Goal: Task Accomplishment & Management: Complete application form

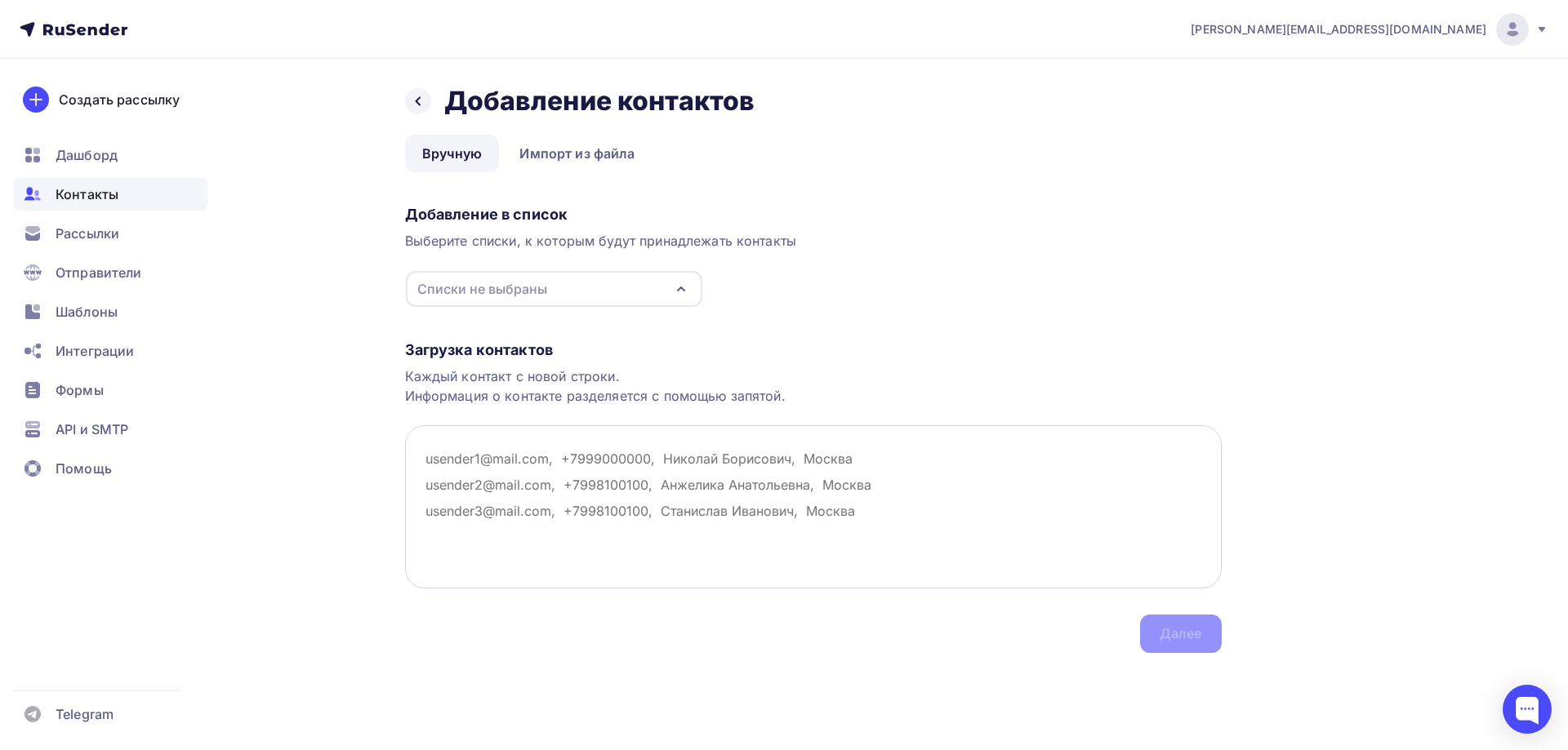
click at [434, 451] on textarea at bounding box center [813, 507] width 817 height 163
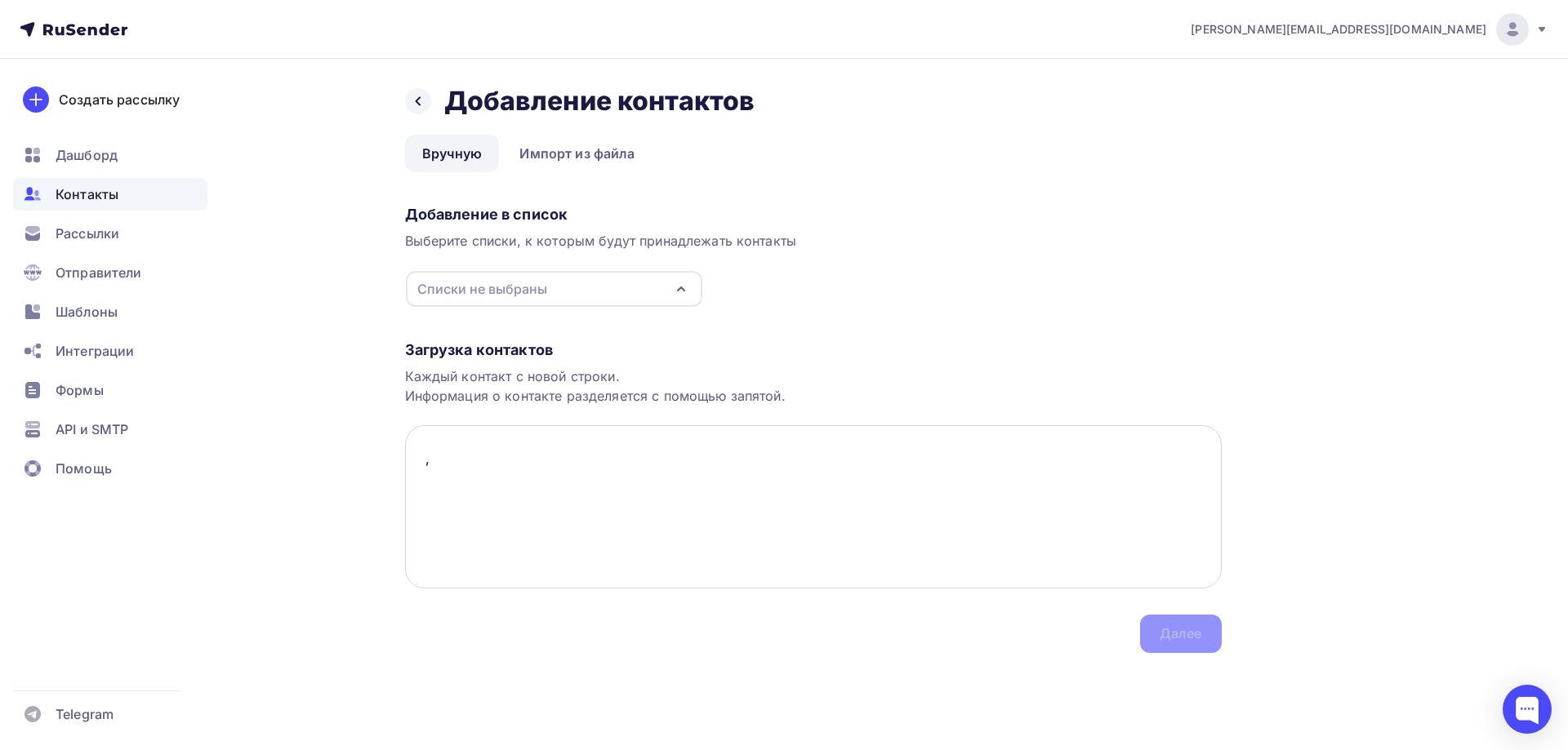
paste textarea "ООО Торговый ДОМ "Завод Промышленного Оборудования" г. Санкт-Петербург"
click at [841, 457] on textarea ", ООО Торговый ДОМ "Завод Промышленного Оборудования" г. Санкт-Петербург" at bounding box center [813, 507] width 817 height 163
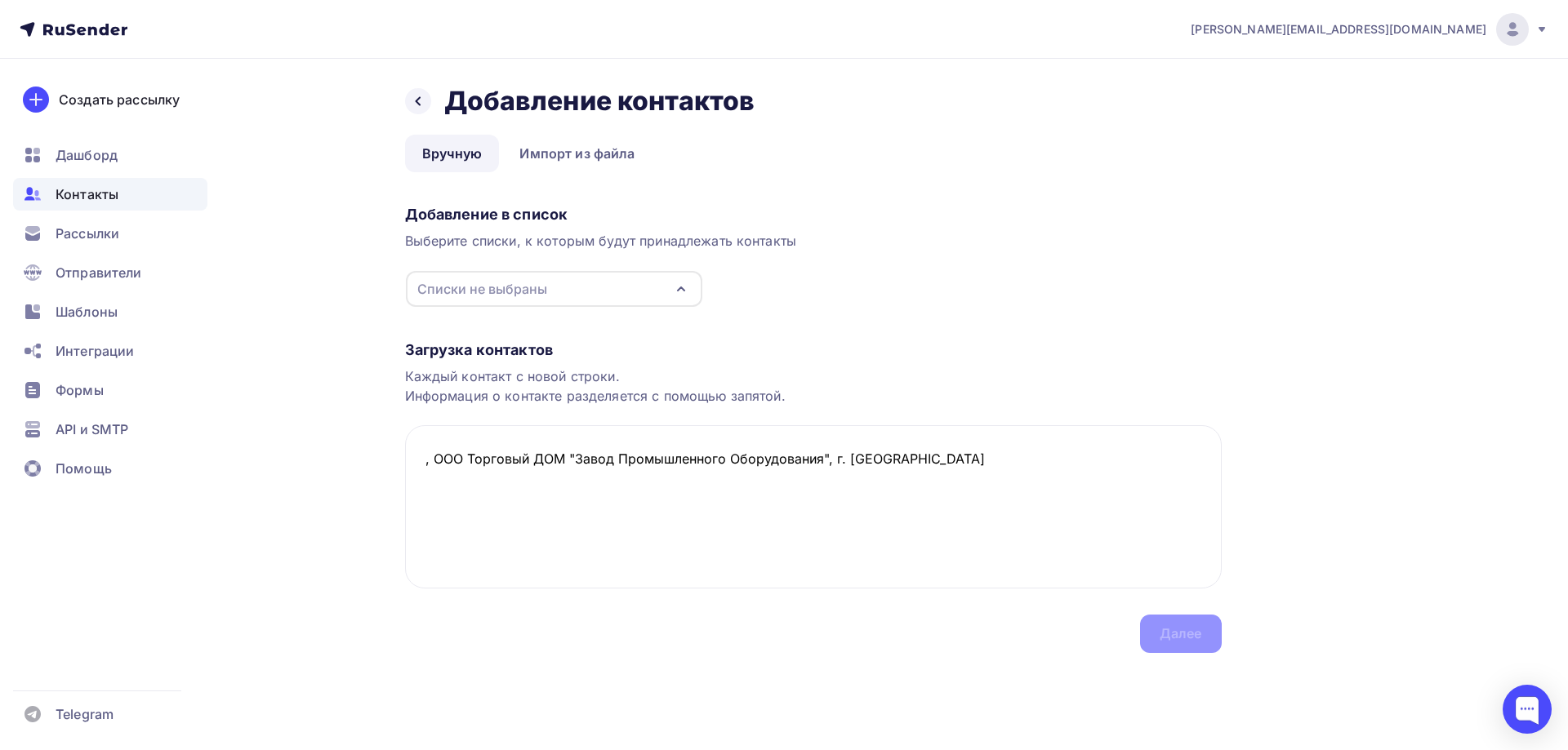
drag, startPoint x: 967, startPoint y: 462, endPoint x: 395, endPoint y: 452, distance: 572.1
click at [395, 452] on div "Назад Добавление контактов Добавление контактов Вручную Импорт из файла Вручную…" at bounding box center [784, 389] width 1339 height 659
click at [426, 489] on textarea ", ООО Торговый ДОМ "Завод Промышленного Оборудования", г. Санкт-Петербург" at bounding box center [813, 507] width 817 height 163
paste textarea ", ООО Торговый ДОМ "Завод Промышленного Оборудования", г. Санкт-Петербург"
drag, startPoint x: 848, startPoint y: 485, endPoint x: 992, endPoint y: 486, distance: 144.0
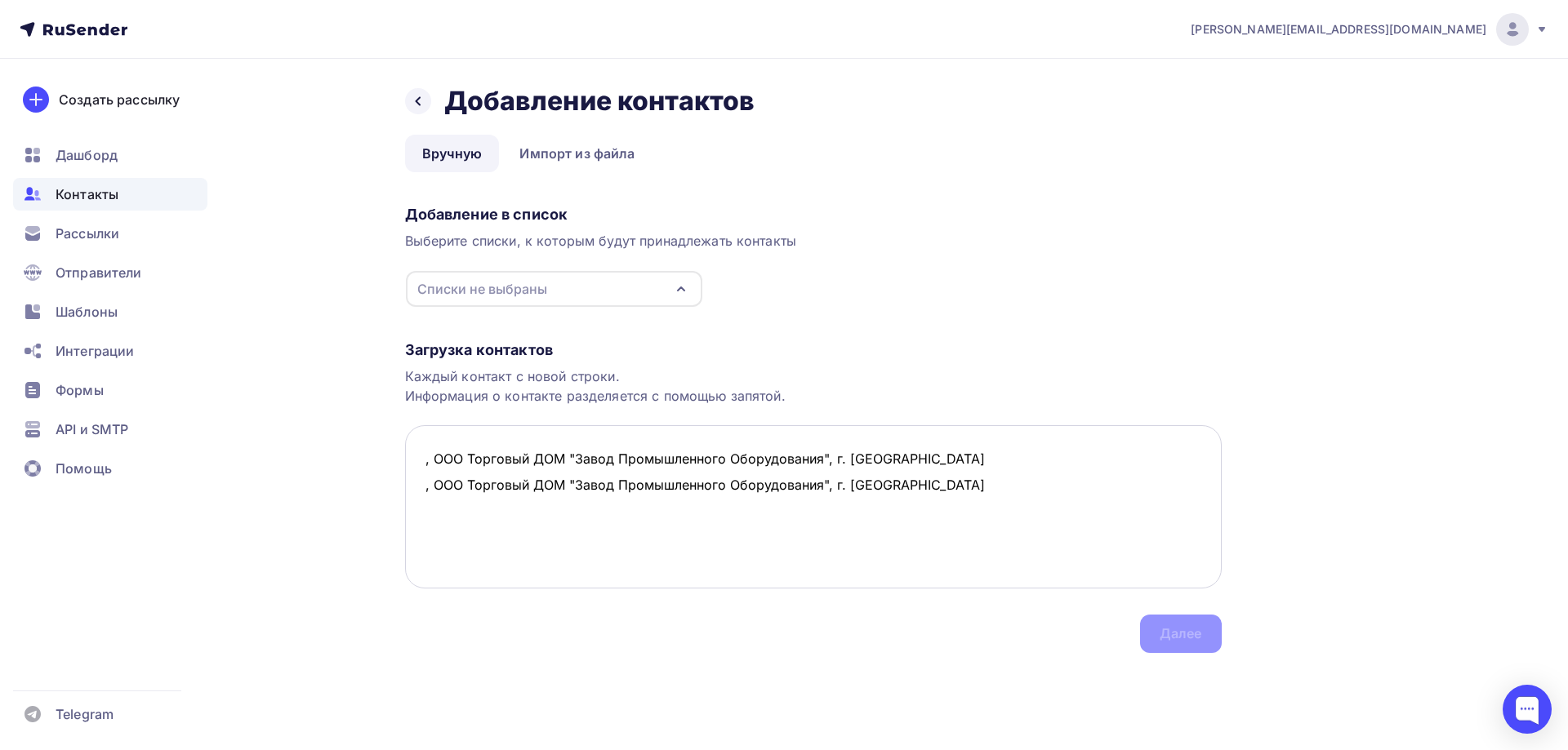
click at [992, 486] on textarea ", ООО Торговый ДОМ "Завод Промышленного Оборудования", г. Санкт-Петербург , ООО…" at bounding box center [813, 507] width 817 height 163
paste textarea ", ООО Торговый ДОМ "Завод Промышленного Оборудования", г. Санкт-Петербург"
drag, startPoint x: 844, startPoint y: 511, endPoint x: 988, endPoint y: 513, distance: 144.0
click at [988, 513] on textarea ", ООО Торговый ДОМ "Завод Промышленного Оборудования", г. Санкт-Петербург , ООО…" at bounding box center [813, 507] width 817 height 163
paste textarea ", ООО Торговый ДОМ "Завод Промышленного Оборудования", г. Санкт-Петербург"
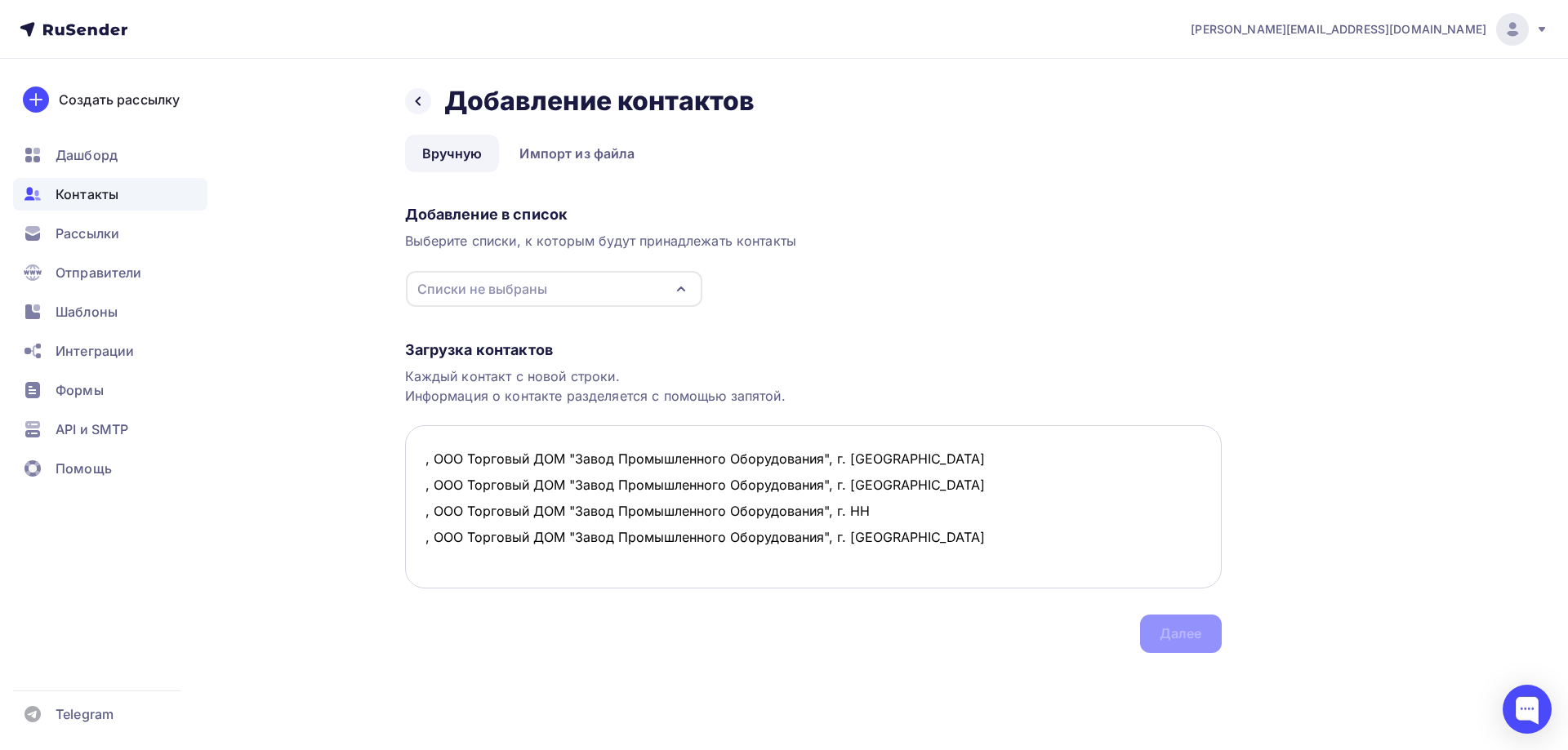
drag, startPoint x: 849, startPoint y: 539, endPoint x: 970, endPoint y: 538, distance: 121.0
click at [968, 537] on textarea ", ООО Торговый ДОМ "Завод Промышленного Оборудования", г. Санкт-Петербург , ООО…" at bounding box center [813, 507] width 817 height 163
paste textarea ", ООО Торговый ДОМ "Завод Промышленного Оборудования", г. Санкт-Петербург"
drag, startPoint x: 849, startPoint y: 566, endPoint x: 1007, endPoint y: 542, distance: 159.8
click at [1007, 542] on textarea ", ООО Торговый ДОМ "Завод Промышленного Оборудования", г. Санкт-Петербург , ООО…" at bounding box center [813, 507] width 817 height 163
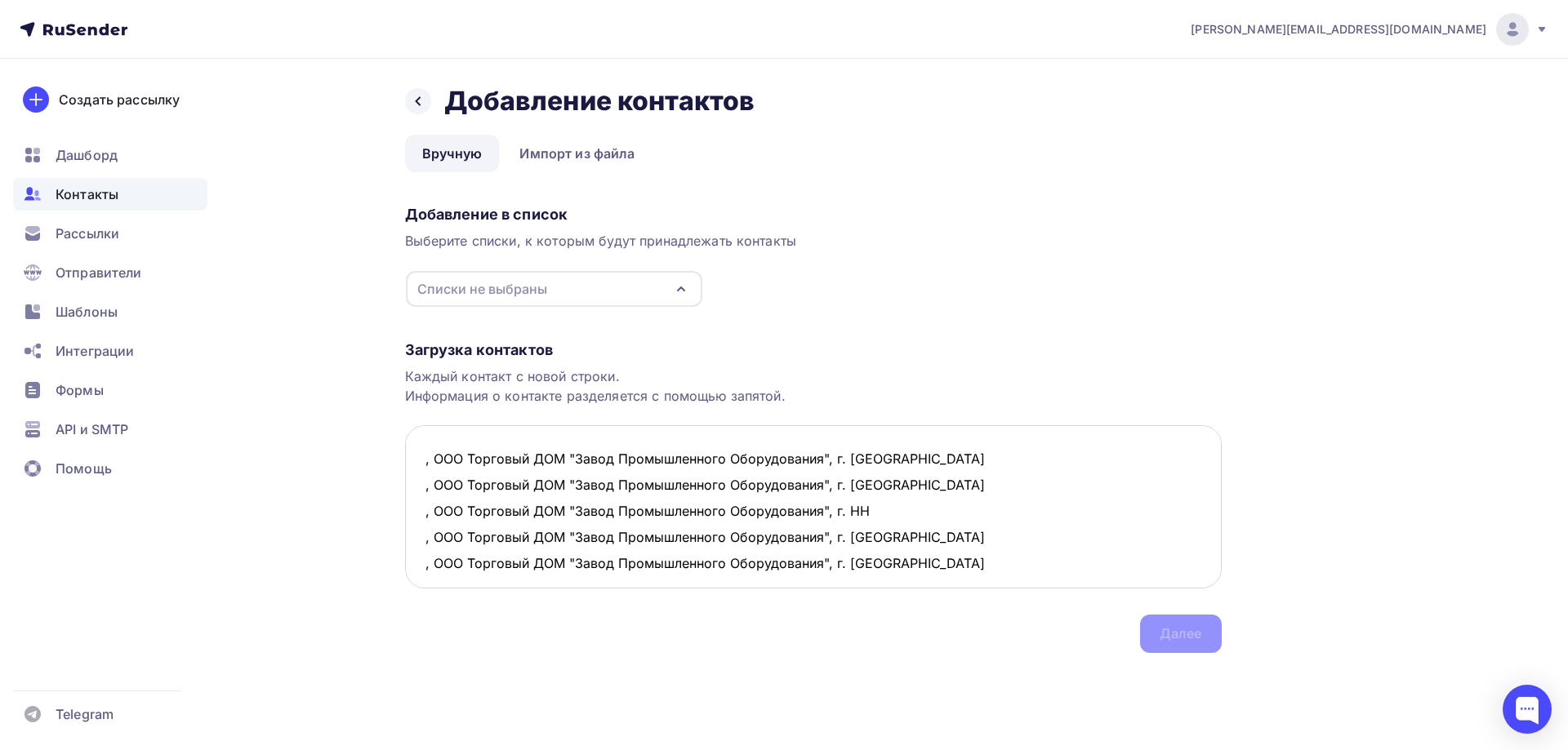
click at [853, 563] on textarea ", ООО Торговый ДОМ "Завод Промышленного Оборудования", г. Санкт-Петербург , ООО…" at bounding box center [813, 507] width 817 height 163
drag, startPoint x: 847, startPoint y: 564, endPoint x: 998, endPoint y: 566, distance: 151.0
click at [998, 566] on textarea ", ООО Торговый ДОМ "Завод Промышленного Оборудования", г. Санкт-Петербург , ООО…" at bounding box center [813, 507] width 817 height 163
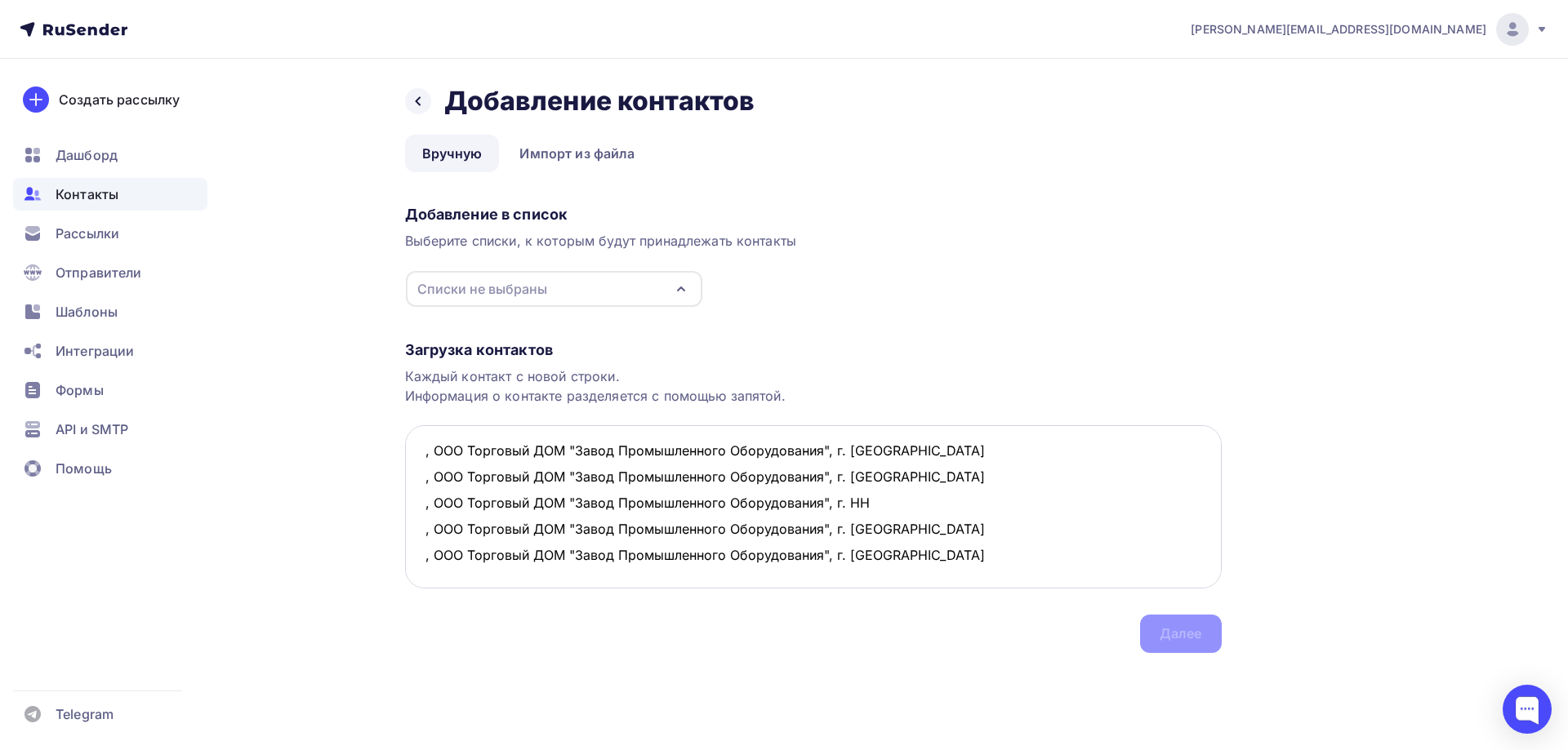
paste textarea ", ООО Торговый ДОМ "Завод Промышленного Оборудования", г. Санкт-Петербург"
drag, startPoint x: 849, startPoint y: 575, endPoint x: 1015, endPoint y: 579, distance: 166.0
click at [1015, 573] on textarea ", ООО Торговый ДОМ "Завод Промышленного Оборудования", г. Санкт-Петербург , ООО…" at bounding box center [813, 507] width 817 height 163
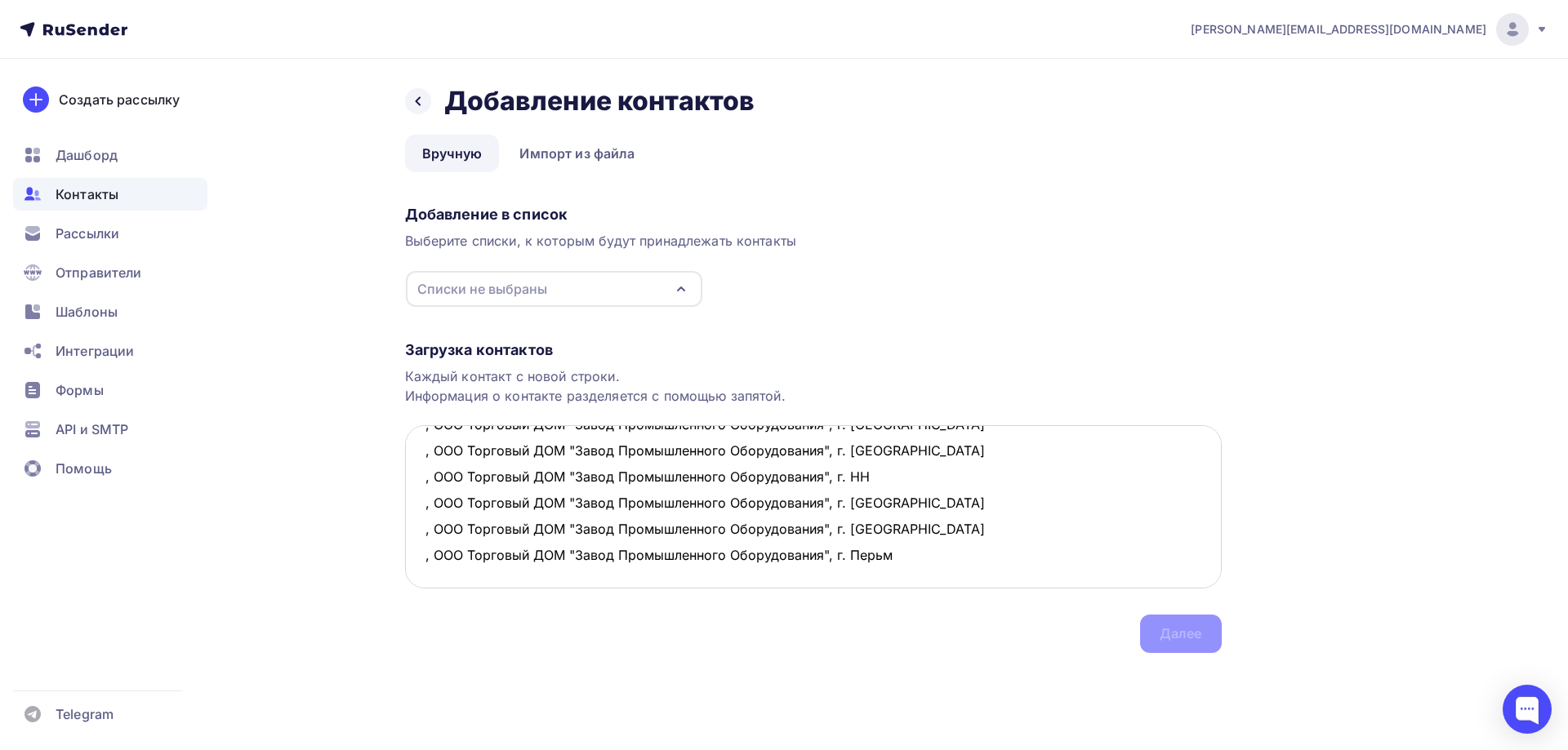
click at [886, 559] on textarea ", ООО Торговый ДОМ "Завод Промышленного Оборудования", г. Санкт-Петербург , ООО…" at bounding box center [813, 507] width 817 height 163
click at [522, 487] on textarea ", ООО Торговый ДОМ "Завод Промышленного Оборудования", г. Санкт-Петербург , ООО…" at bounding box center [813, 507] width 817 height 163
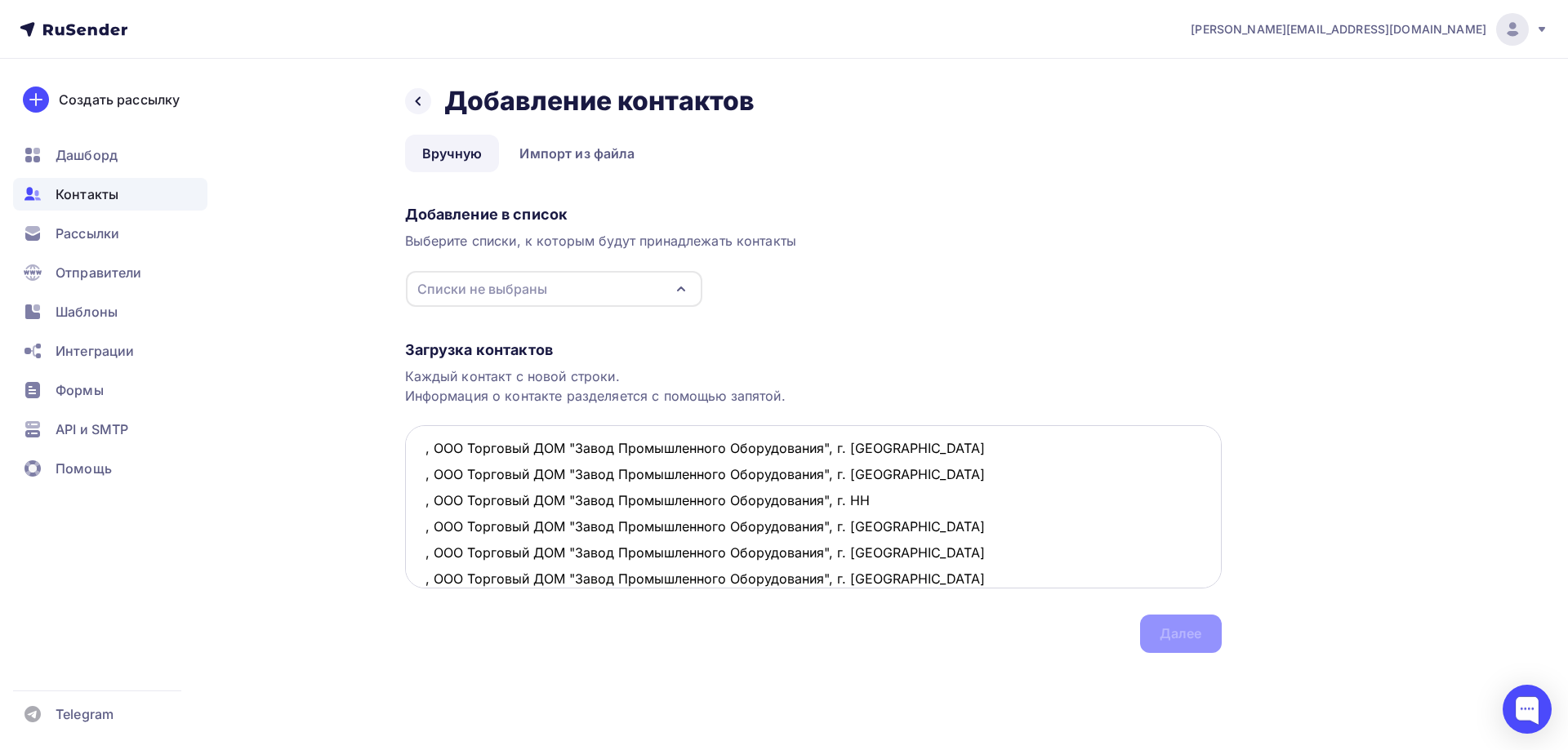
scroll to position [0, 0]
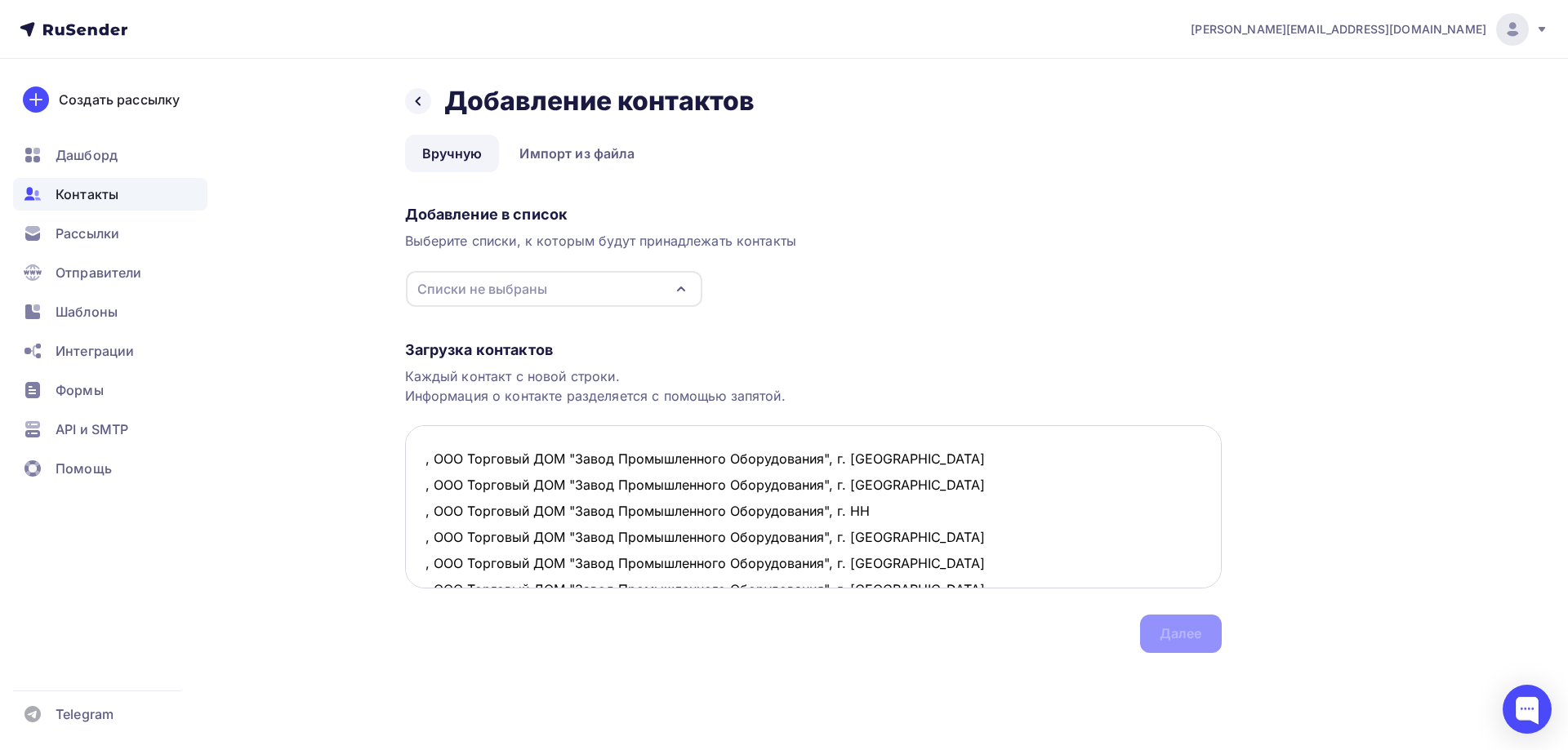
click at [421, 459] on textarea ", ООО Торговый ДОМ "Завод Промышленного Оборудования", г. Санкт-Петербург , ООО…" at bounding box center [813, 507] width 817 height 163
paste textarea "spb@zavodpro.ru"
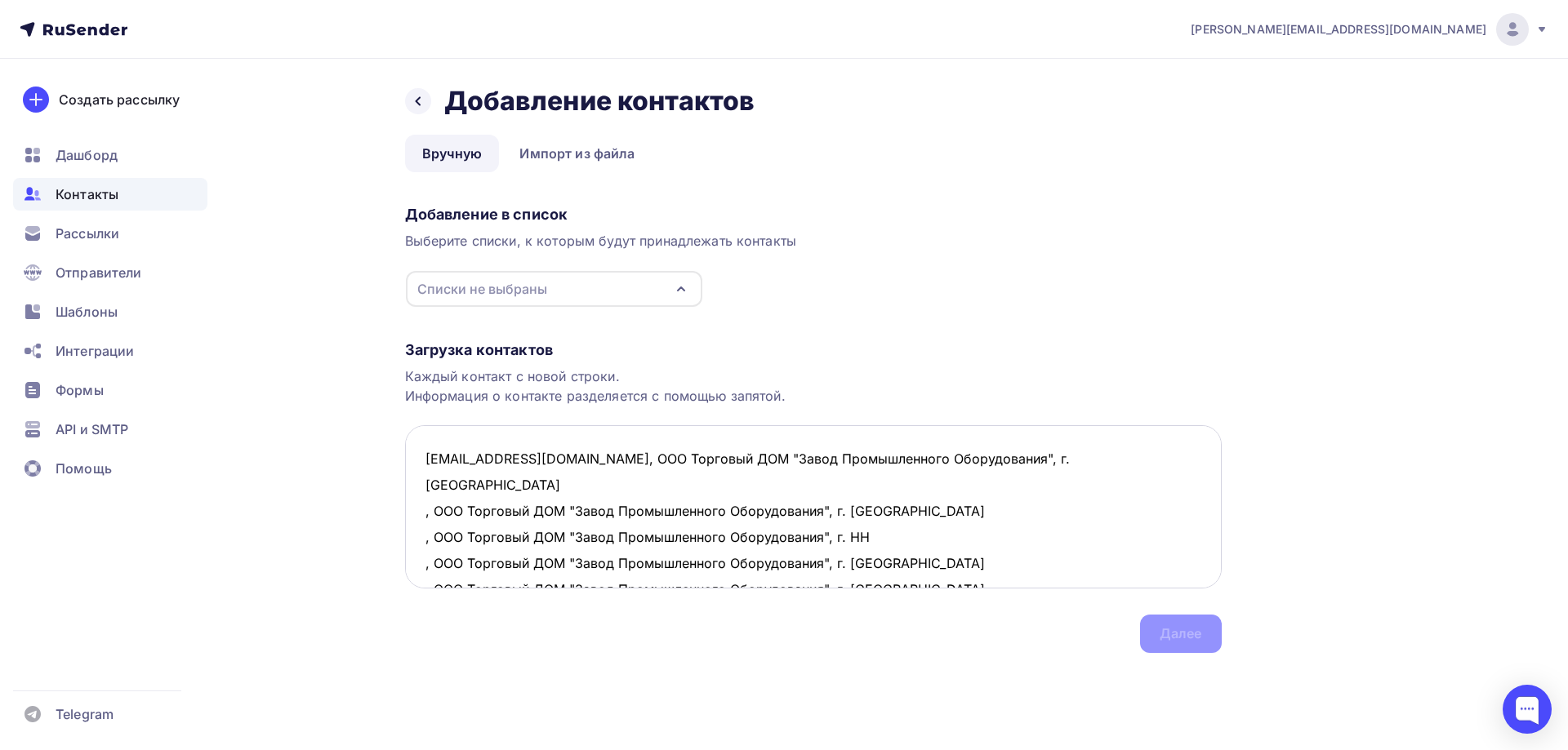
click at [422, 484] on textarea "spb@zavodpro.ru, ООО Торговый ДОМ "Завод Промышленного Оборудования", г. Санкт-…" at bounding box center [813, 507] width 817 height 163
paste textarea "moscow@zavodpro.ru"
click at [1043, 488] on textarea "spb@zavodpro.ru, ООО Торговый ДОМ "Завод Промышленного Оборудования", г. Санкт-…" at bounding box center [813, 507] width 817 height 163
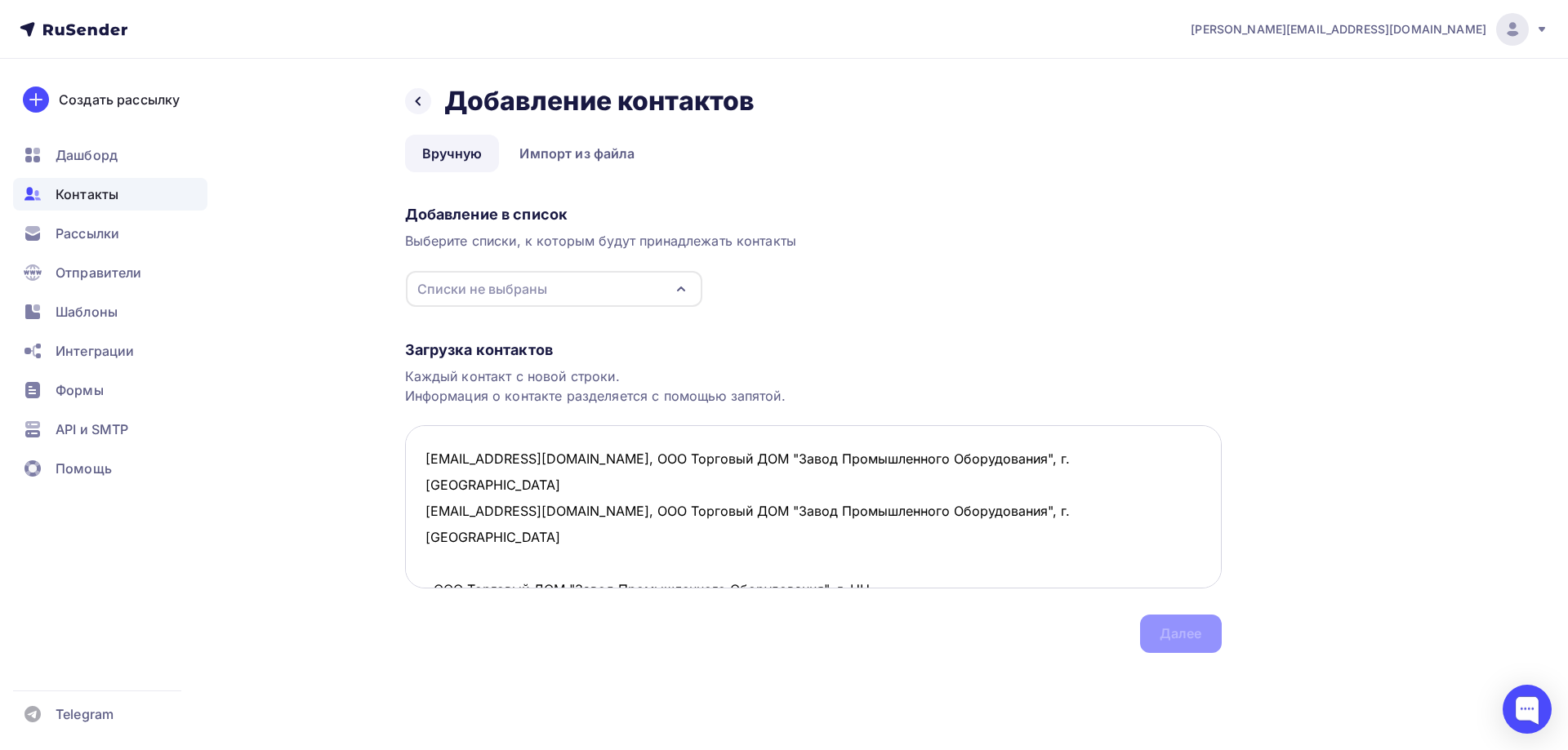
paste textarea "krasnodar@zavodpro.ru"
click at [418, 538] on textarea "spb@zavodpro.ru, ООО Торговый ДОМ "Завод Промышленного Оборудования", г. Санкт-…" at bounding box center [813, 507] width 817 height 163
paste textarea "n_novgorod@zavodpro.ru"
click at [423, 562] on textarea "spb@zavodpro.ru, ООО Торговый ДОМ "Завод Промышленного Оборудования", г. Санкт-…" at bounding box center [813, 507] width 817 height 163
paste textarea "irkutsk@zavodpro.ru"
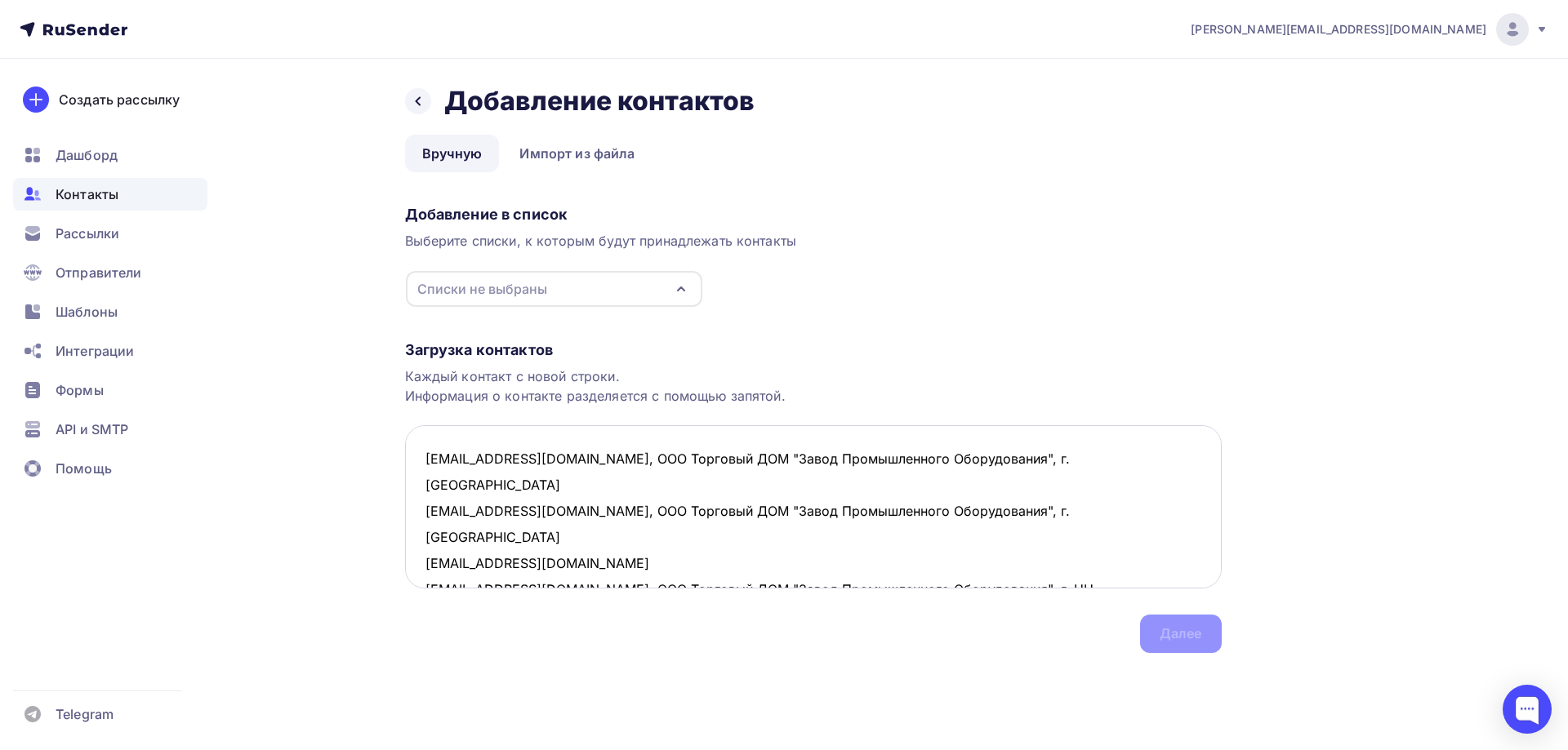
click at [680, 532] on textarea "spb@zavodpro.ru, ООО Торговый ДОМ "Завод Промышленного Оборудования", г. Санкт-…" at bounding box center [813, 507] width 817 height 163
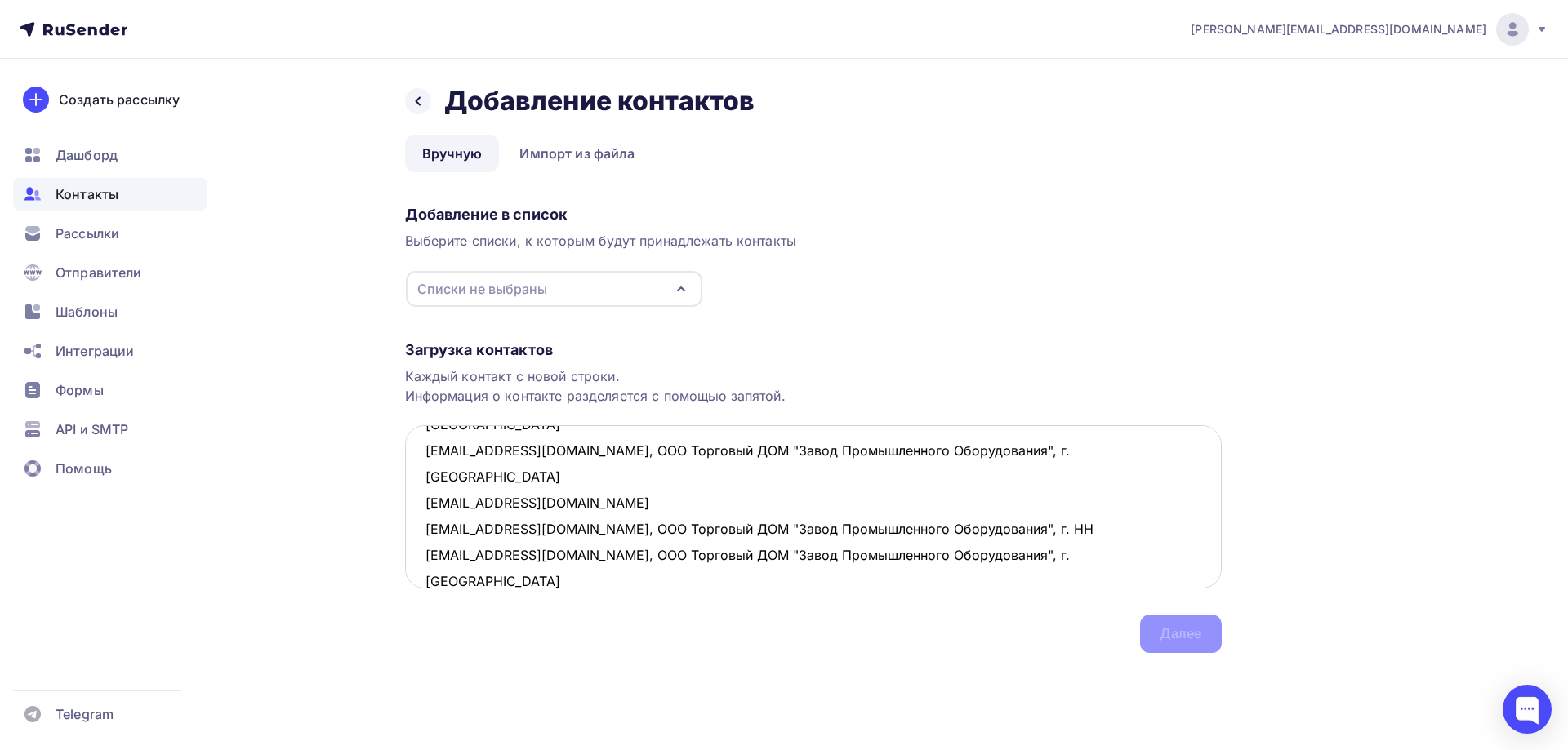
click at [424, 527] on textarea "spb@zavodpro.ru, ООО Торговый ДОМ "Завод Промышленного Оборудования", г. Санкт-…" at bounding box center [813, 507] width 817 height 163
paste textarea "samara@zavodpro.ru"
click at [422, 555] on textarea "spb@zavodpro.ru, ООО Торговый ДОМ "Завод Промышленного Оборудования", г. Санкт-…" at bounding box center [813, 507] width 817 height 163
paste textarea "perm@zavodpro.ru"
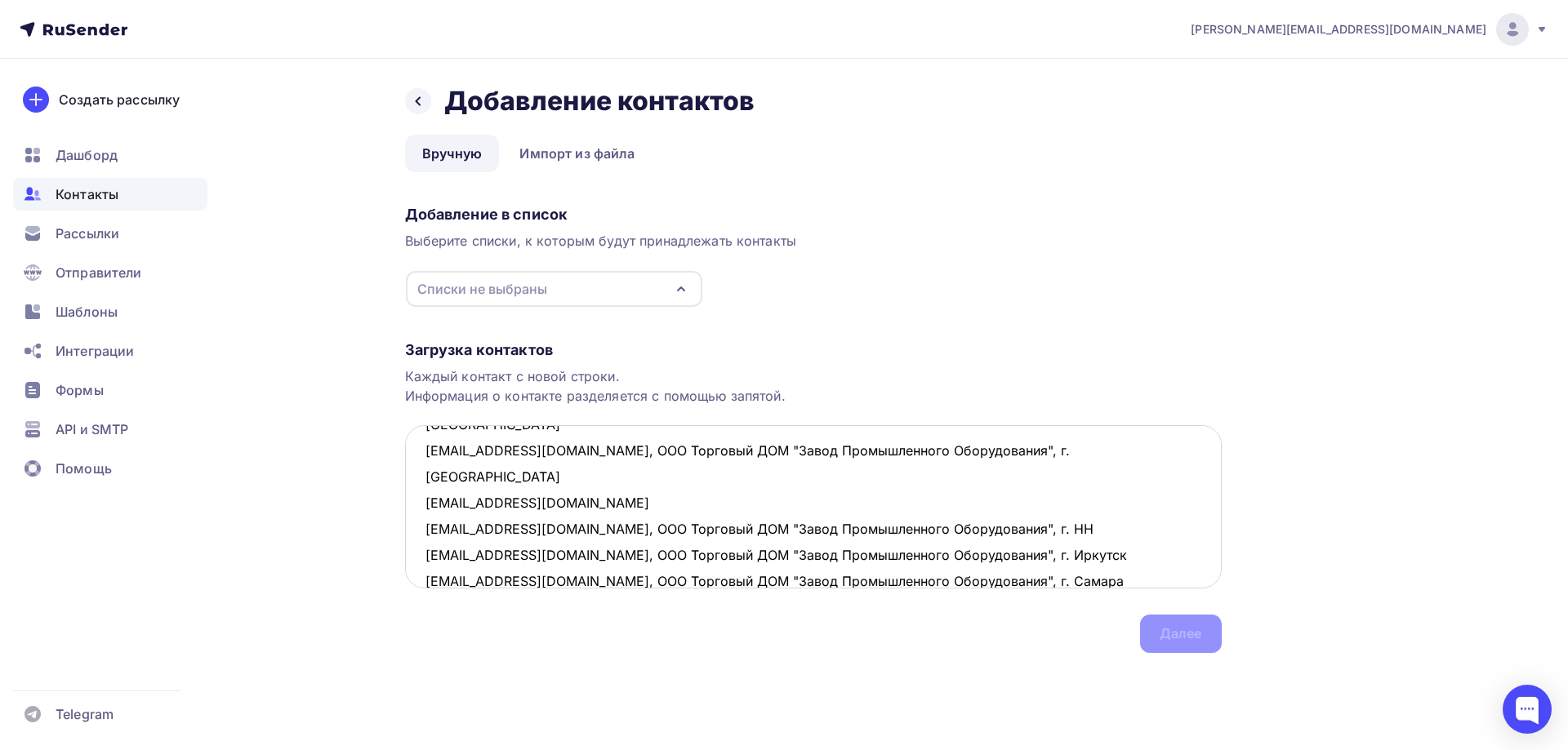
drag, startPoint x: 585, startPoint y: 483, endPoint x: 1041, endPoint y: 474, distance: 456.1
click at [1041, 474] on textarea "spb@zavodpro.ru, ООО Торговый ДОМ "Завод Промышленного Оборудования", г. Санкт-…" at bounding box center [813, 507] width 817 height 163
click at [604, 446] on textarea "spb@zavodpro.ru, ООО Торговый ДОМ "Завод Промышленного Оборудования", г. Санкт-…" at bounding box center [813, 507] width 817 height 163
paste textarea ", ООО Торговый ДОМ "Завод Промышленного Оборудования", г. НН"
drag, startPoint x: 998, startPoint y: 449, endPoint x: 1034, endPoint y: 450, distance: 36.0
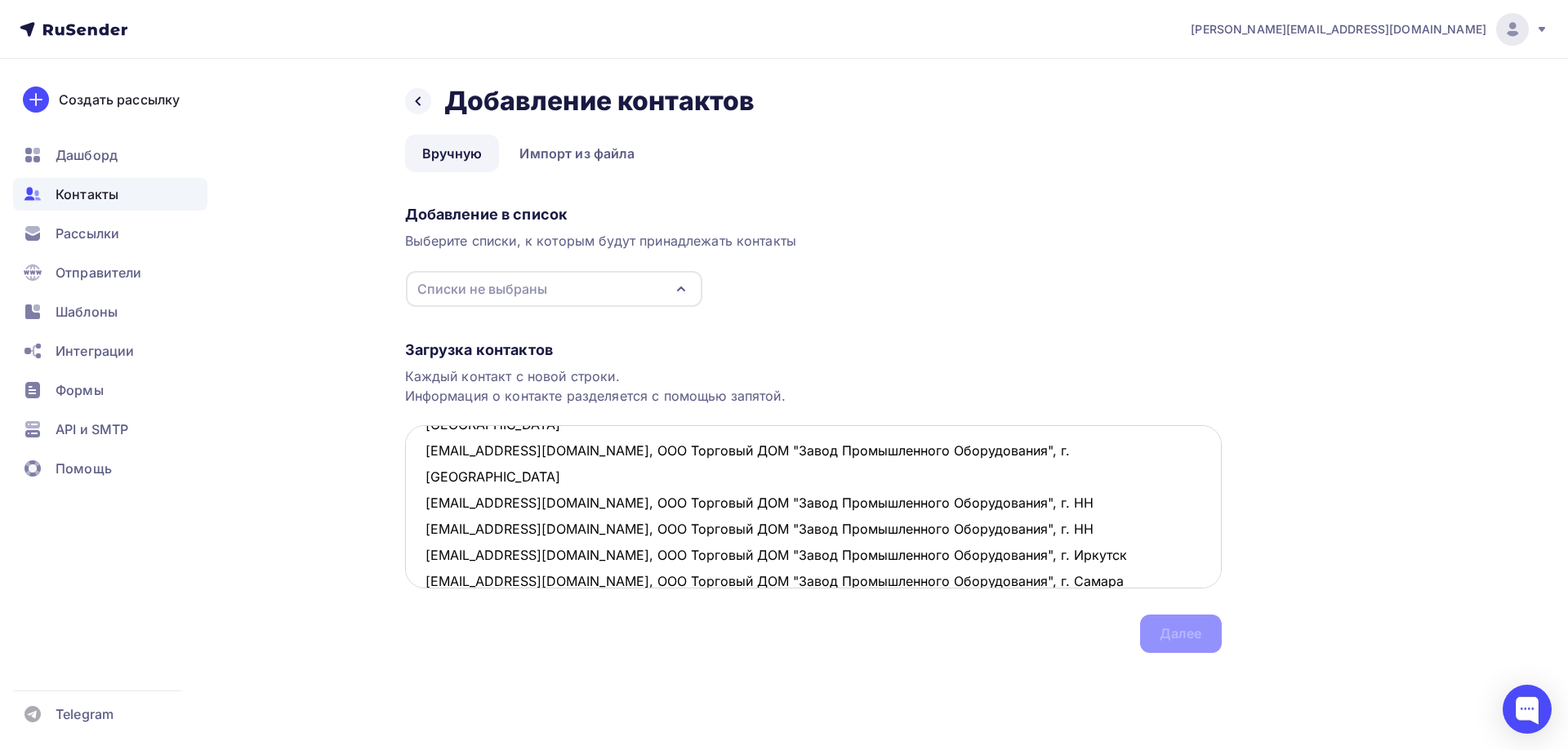
click at [1034, 450] on textarea "spb@zavodpro.ru, ООО Торговый ДОМ "Завод Промышленного Оборудования", г. Санкт-…" at bounding box center [813, 507] width 817 height 163
click at [1060, 537] on textarea "spb@zavodpro.ru, ООО Торговый ДОМ "Завод Промышленного Оборудования", г. Санкт-…" at bounding box center [813, 507] width 817 height 163
click at [1047, 561] on textarea "spb@zavodpro.ru, ООО Торговый ДОМ "Завод Промышленного Оборудования", г. Санкт-…" at bounding box center [813, 507] width 817 height 163
click at [1032, 563] on textarea "spb@zavodpro.ru, ООО Торговый ДОМ "Завод Промышленного Оборудования", г. Санкт-…" at bounding box center [813, 507] width 817 height 163
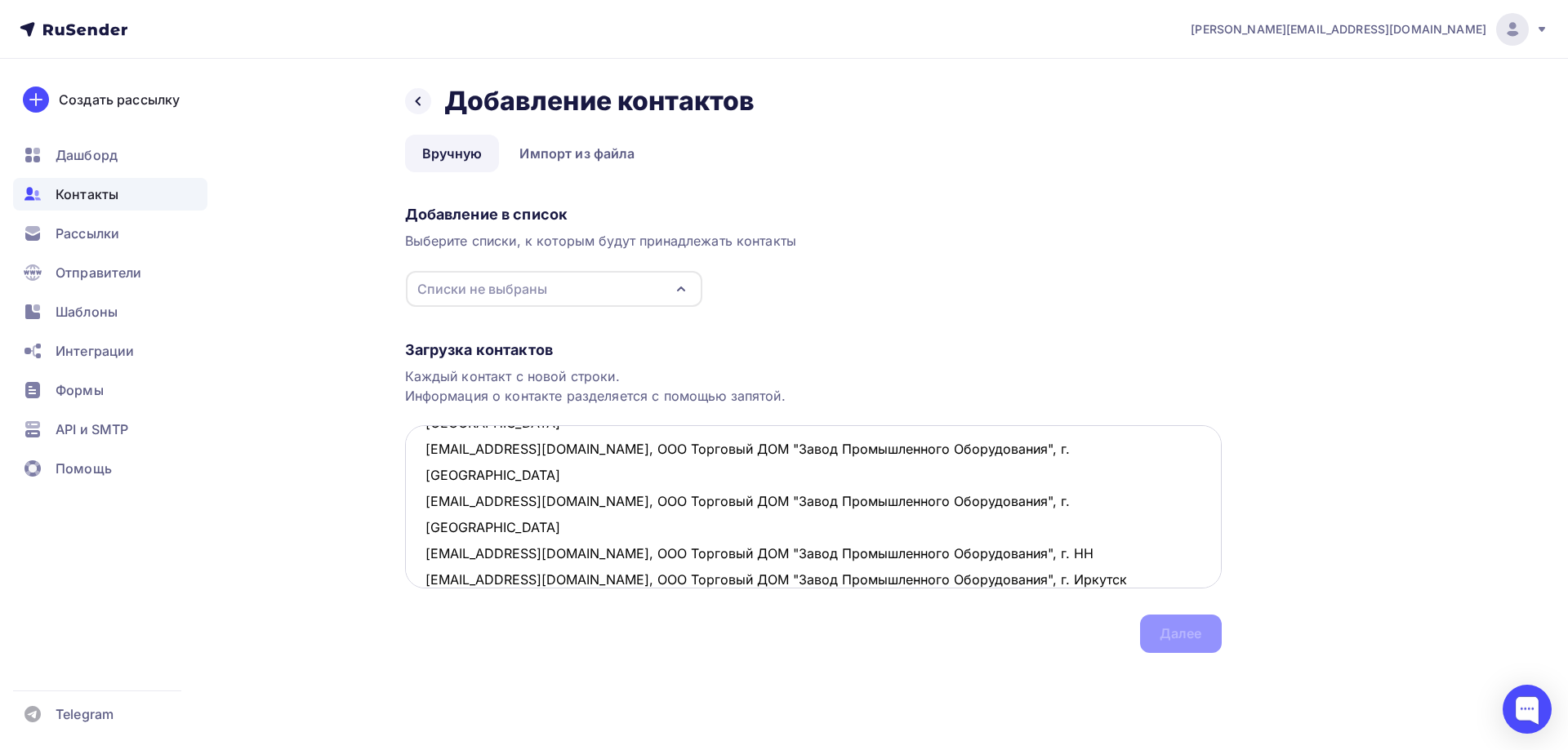
paste textarea "ООО Завод № 423 г. Богоородицк Тульская обл."
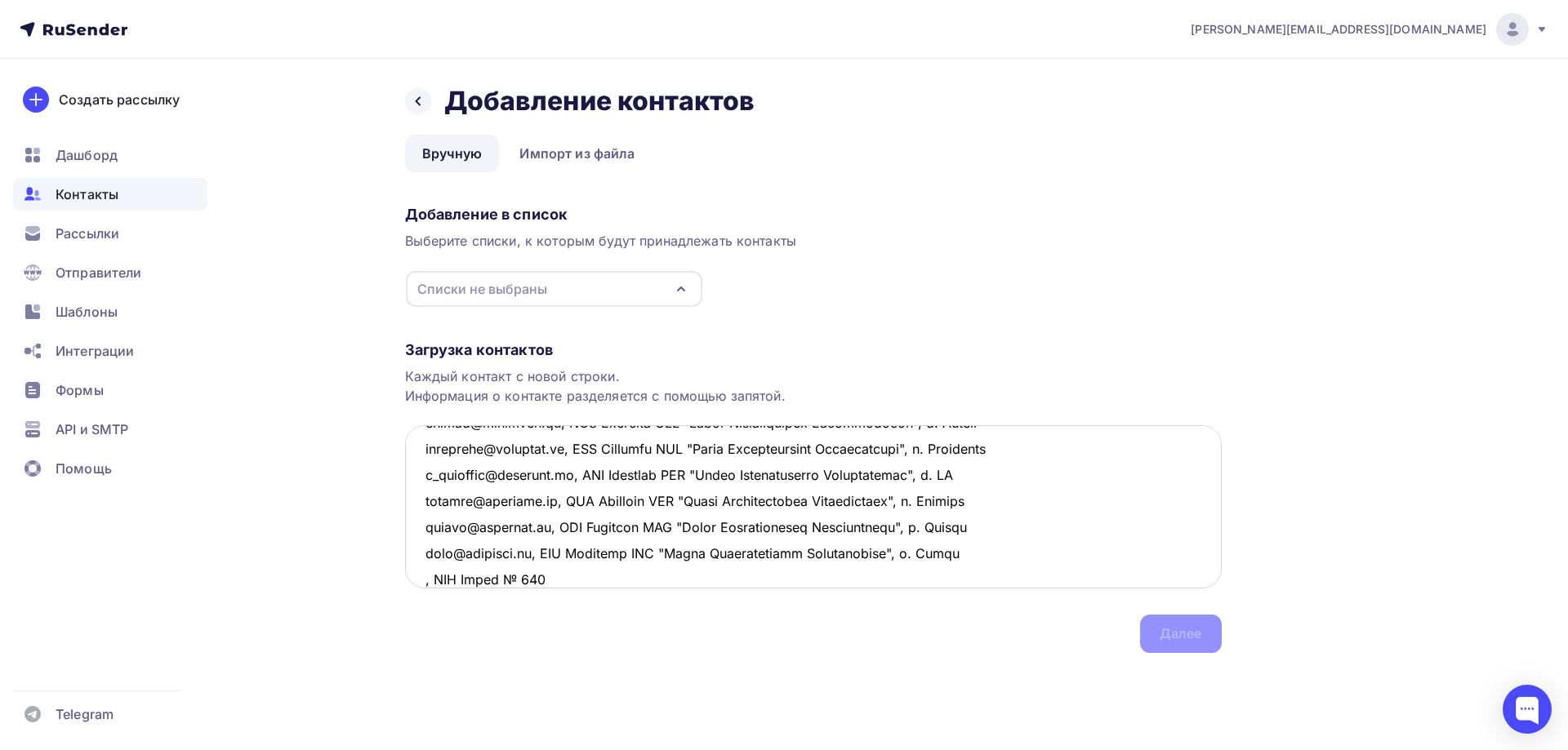
scroll to position [88, 0]
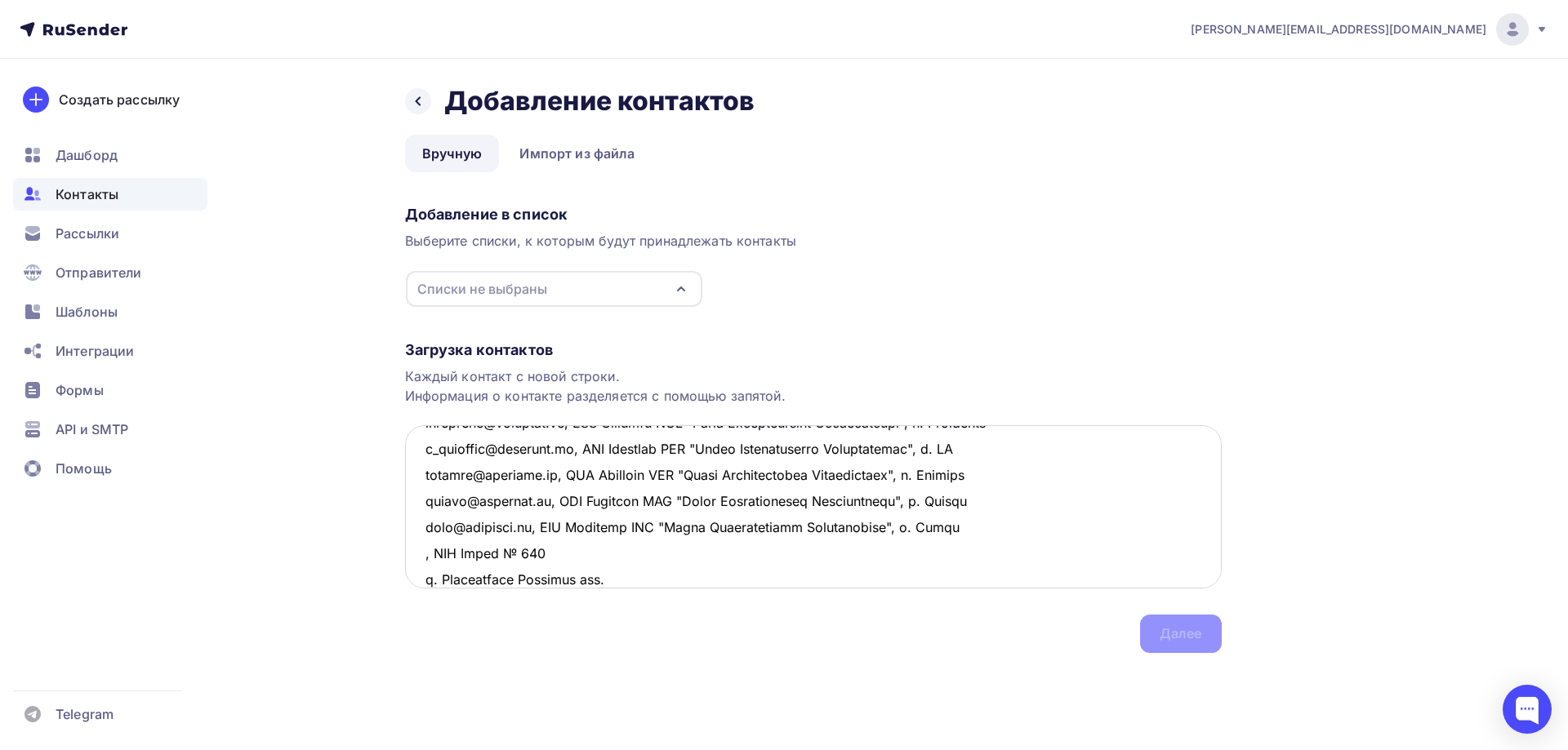
click at [584, 555] on textarea at bounding box center [813, 507] width 817 height 163
click at [653, 556] on textarea at bounding box center [813, 507] width 817 height 163
click at [798, 548] on textarea at bounding box center [813, 507] width 817 height 163
click at [425, 553] on textarea at bounding box center [813, 507] width 817 height 163
paste textarea "ooozavod423@owen.ru"
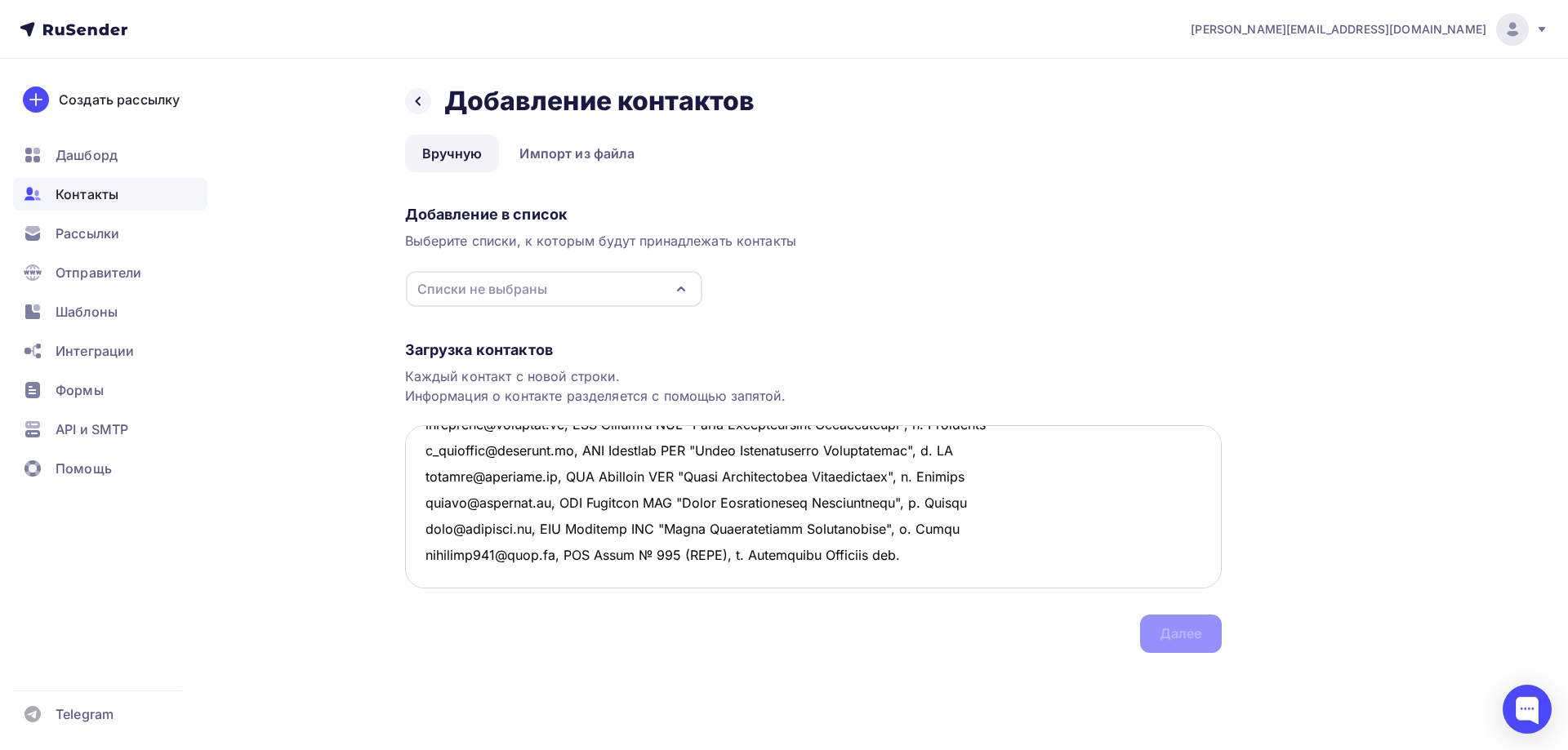
click at [953, 543] on textarea at bounding box center [813, 507] width 817 height 163
click at [421, 567] on textarea at bounding box center [813, 507] width 817 height 163
paste textarea "zavod423@mail.ru"
drag, startPoint x: 570, startPoint y: 557, endPoint x: 958, endPoint y: 559, distance: 388.0
click at [958, 559] on textarea at bounding box center [813, 507] width 817 height 163
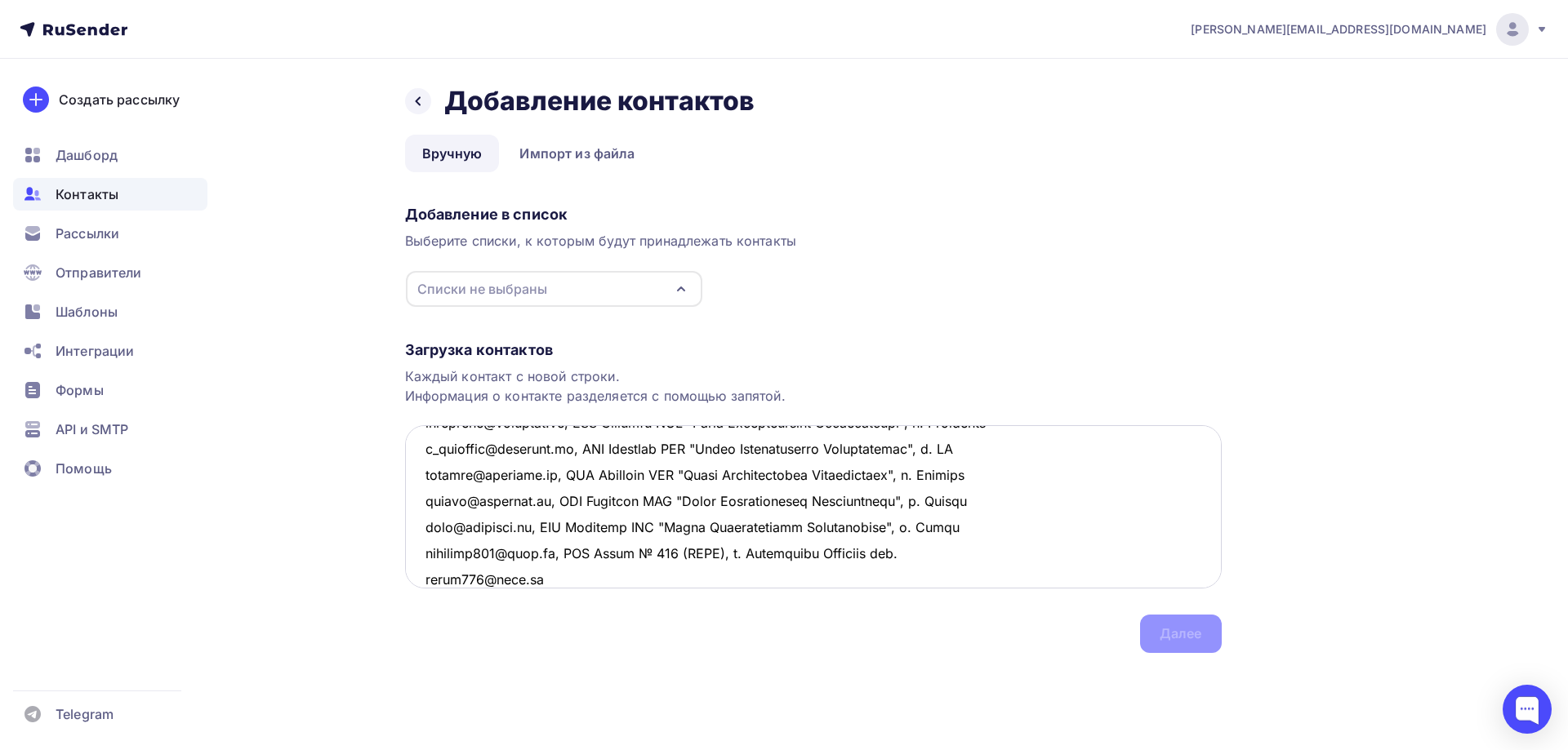
click at [545, 573] on textarea at bounding box center [813, 507] width 817 height 163
paste textarea ", ООО Завод № 423 (ОВЕН), г. Богородицк Тульская обл."
click at [544, 572] on textarea at bounding box center [813, 507] width 817 height 163
click at [697, 285] on div "Списки не выбраны" at bounding box center [554, 289] width 296 height 36
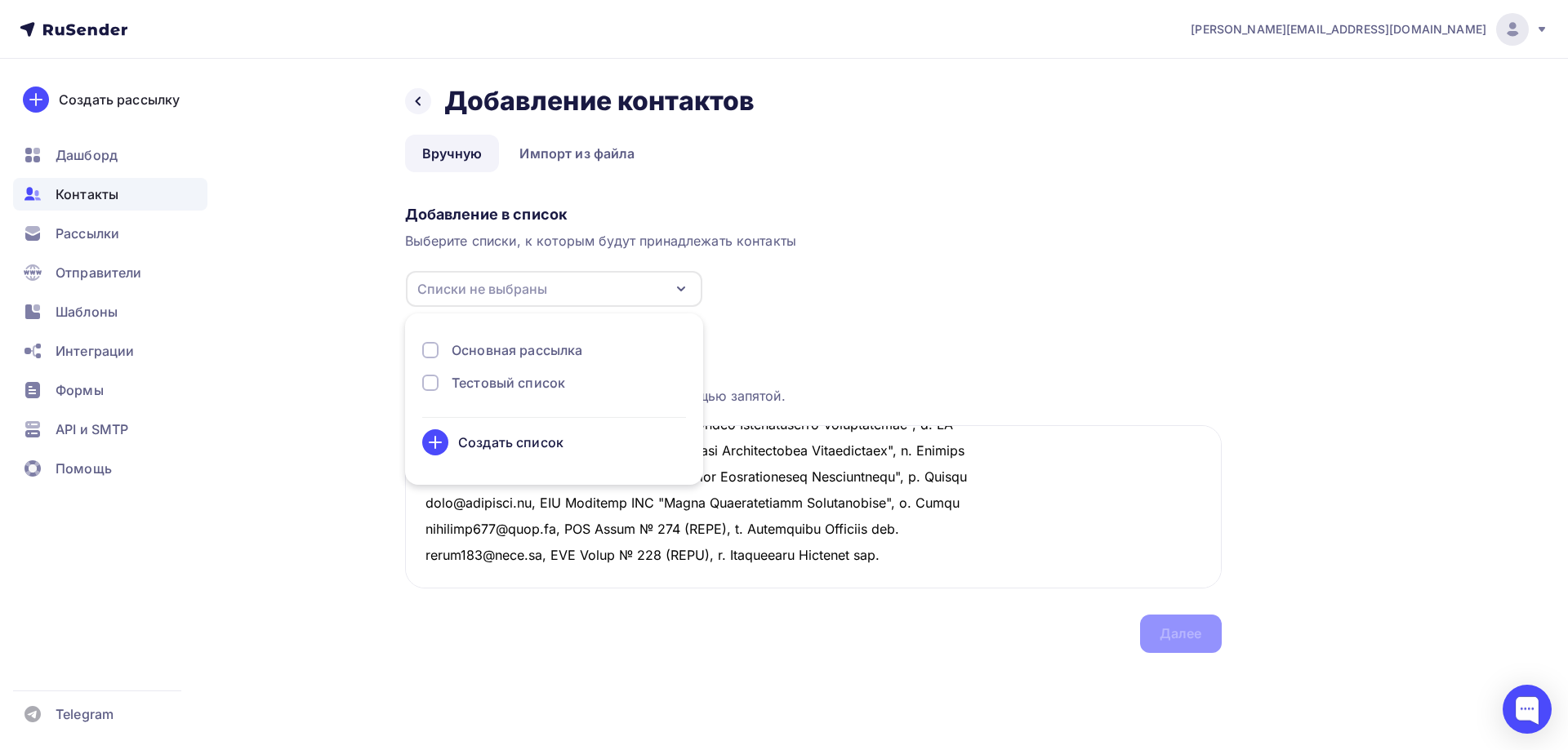
click at [590, 347] on div "Основная рассылка" at bounding box center [554, 350] width 264 height 20
click at [854, 329] on div "Загрузка контактов Каждый контакт с новой строки. Информация о контакте разделя…" at bounding box center [813, 480] width 817 height 345
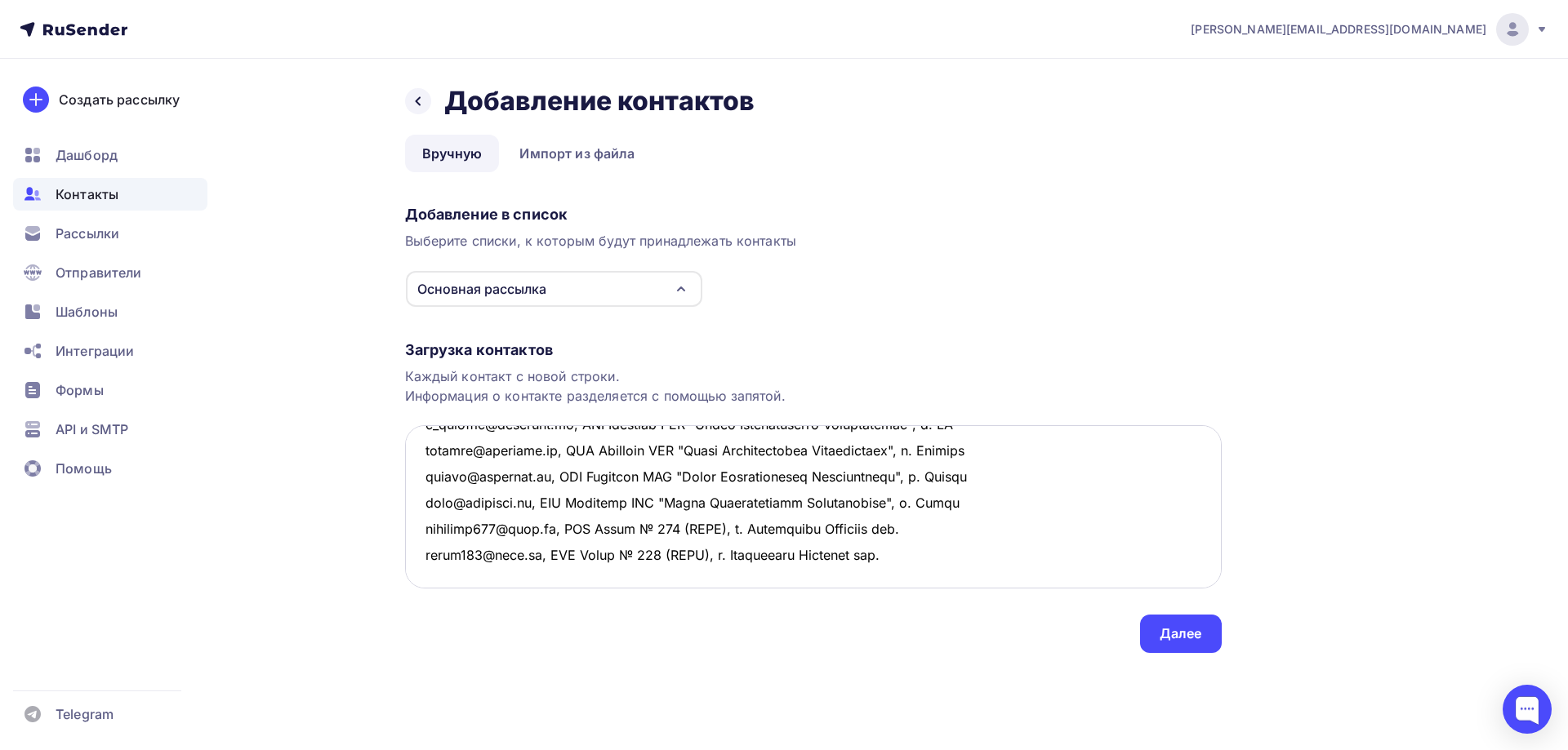
click at [466, 573] on textarea at bounding box center [813, 507] width 817 height 163
click at [446, 573] on textarea at bounding box center [813, 507] width 817 height 163
paste textarea "Многопрофильный завод европолимеров ООО Мзеп г. Москва"
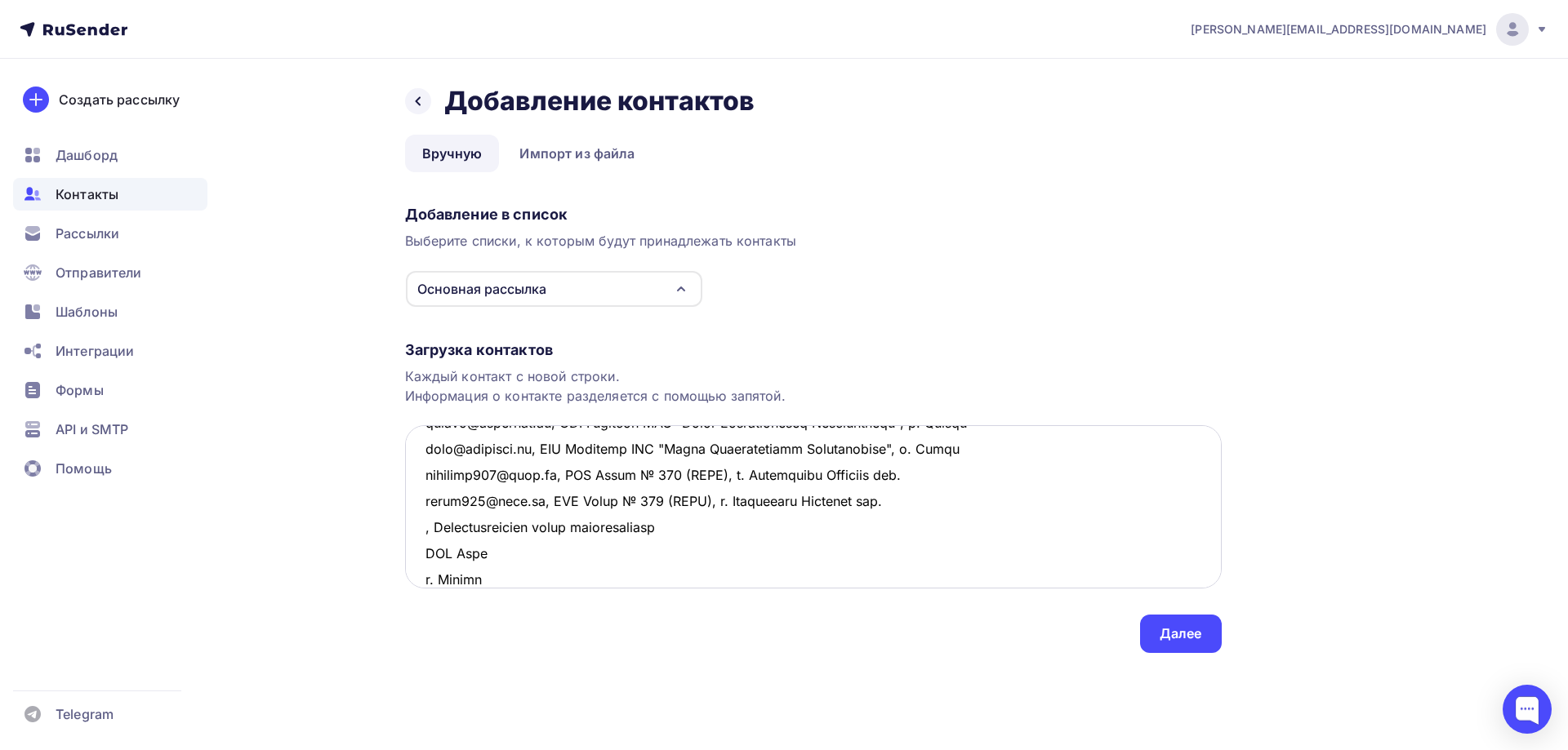
click at [711, 528] on textarea at bounding box center [813, 507] width 817 height 163
click at [776, 524] on textarea at bounding box center [813, 507] width 817 height 163
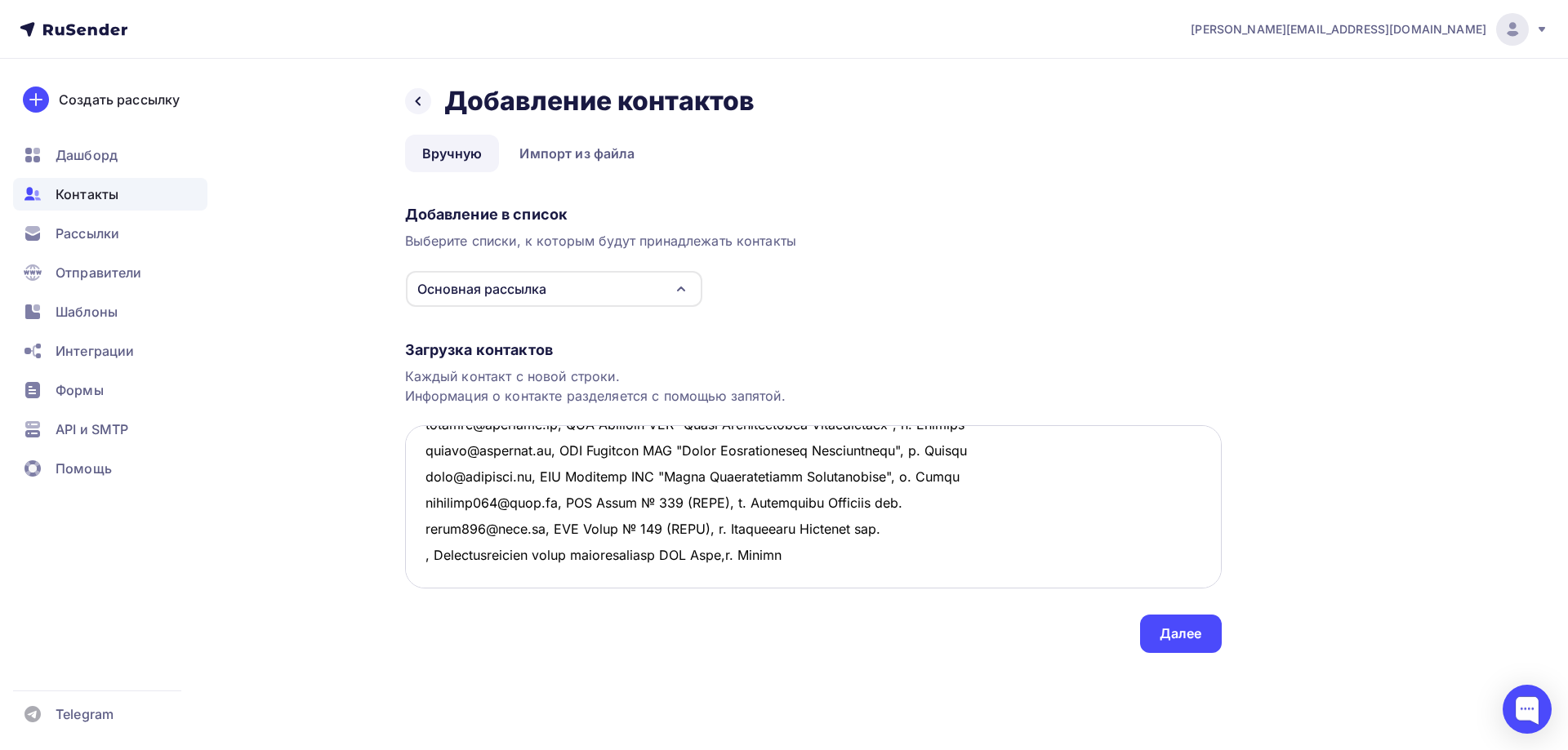
scroll to position [165, 0]
click at [855, 532] on textarea at bounding box center [813, 507] width 817 height 163
drag, startPoint x: 855, startPoint y: 532, endPoint x: 410, endPoint y: 527, distance: 445.0
click at [410, 527] on textarea at bounding box center [813, 507] width 817 height 163
click at [428, 567] on textarea at bounding box center [813, 507] width 817 height 163
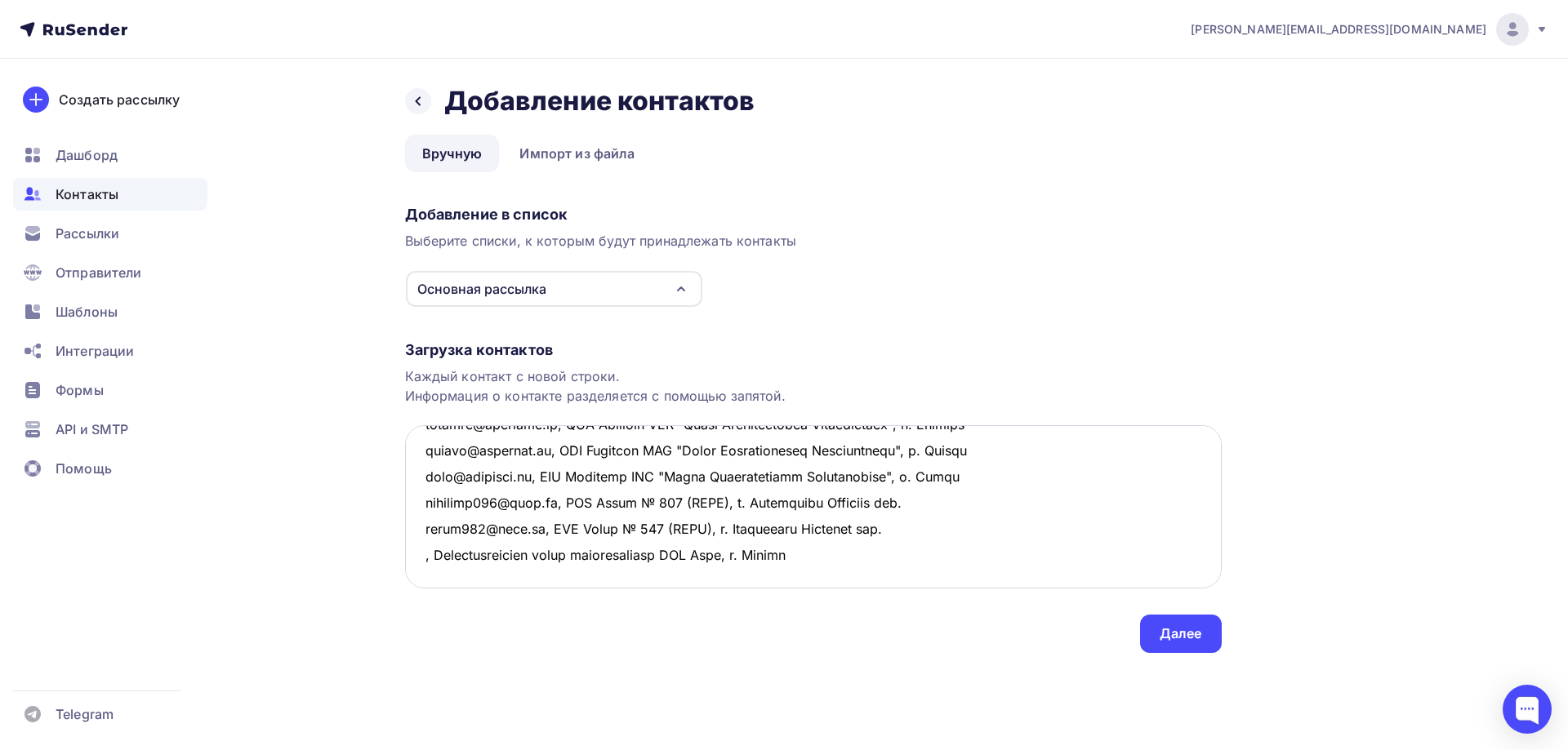
paste textarea ", Многопрофильный завод европолимеров ООО Мзеп, г. Москва"
click at [421, 533] on textarea at bounding box center [813, 507] width 817 height 163
paste textarea "info@evropolimers.com"
click at [425, 559] on textarea at bounding box center [813, 507] width 817 height 163
paste textarea "mzep.rti@gmail.com"
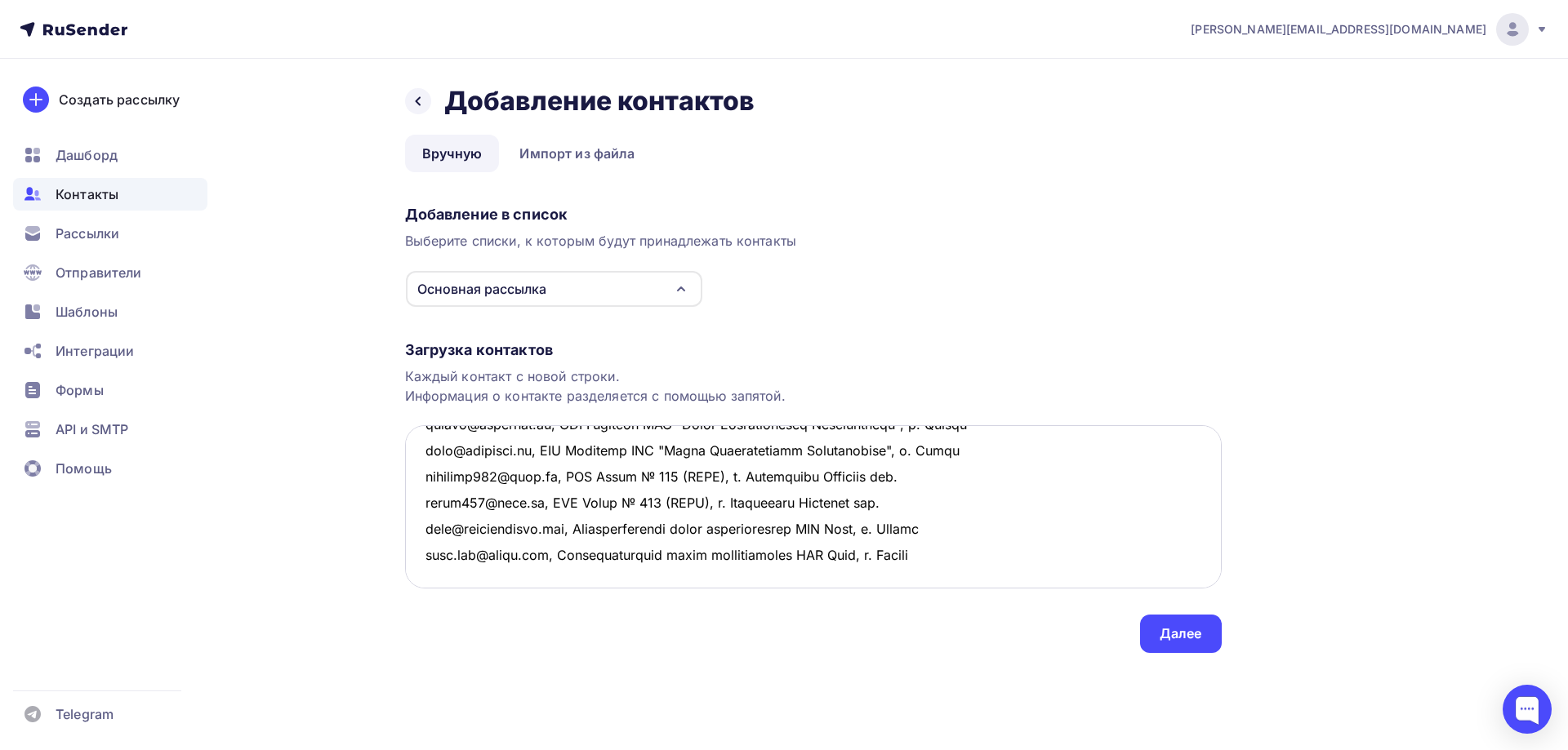
click at [978, 557] on textarea at bounding box center [813, 507] width 817 height 163
paste textarea "Завод нестандартного оборудования ПензГидромаш ООО Пензгидромаш г. Пенза"
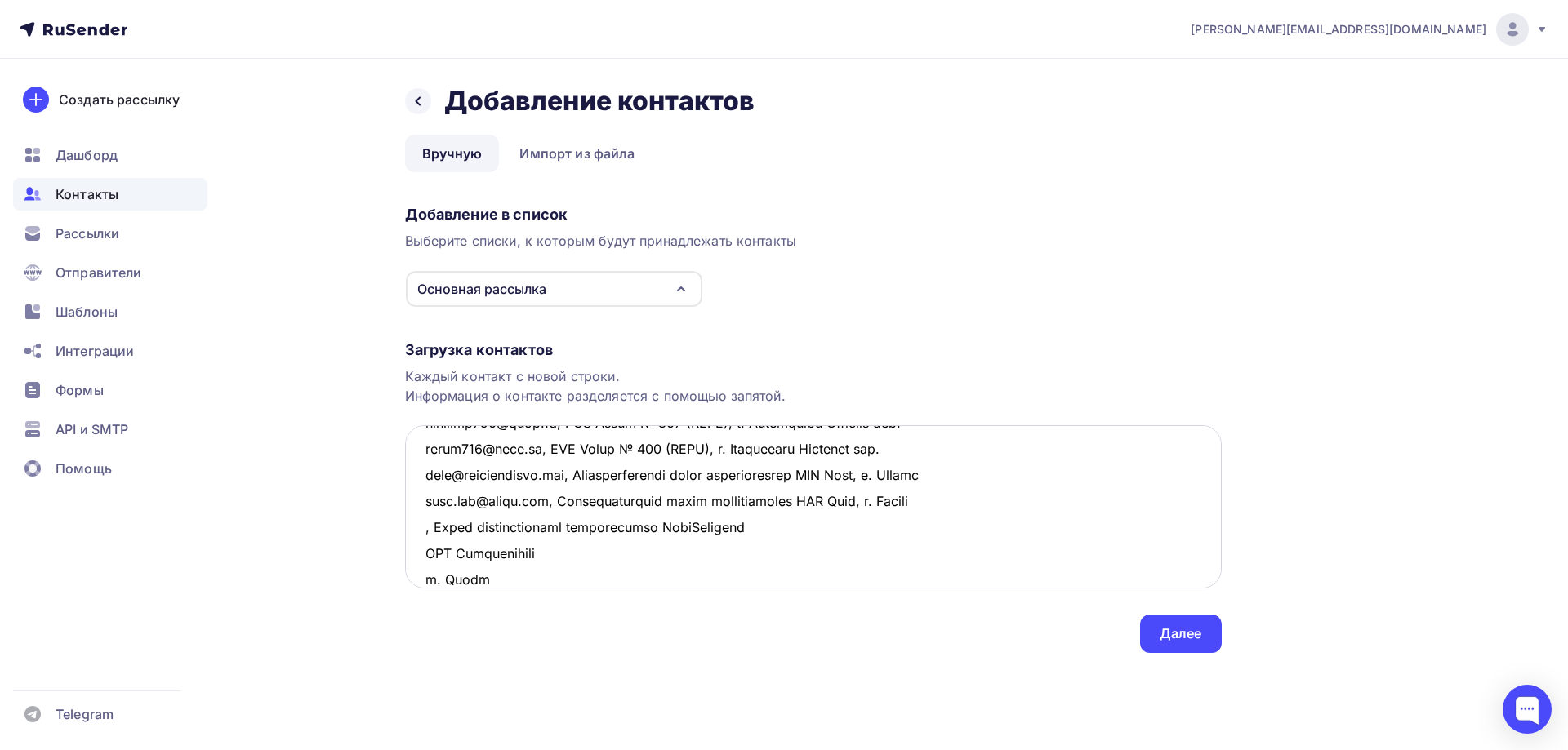
click at [779, 530] on textarea at bounding box center [813, 507] width 817 height 163
click at [921, 531] on textarea at bounding box center [813, 507] width 817 height 163
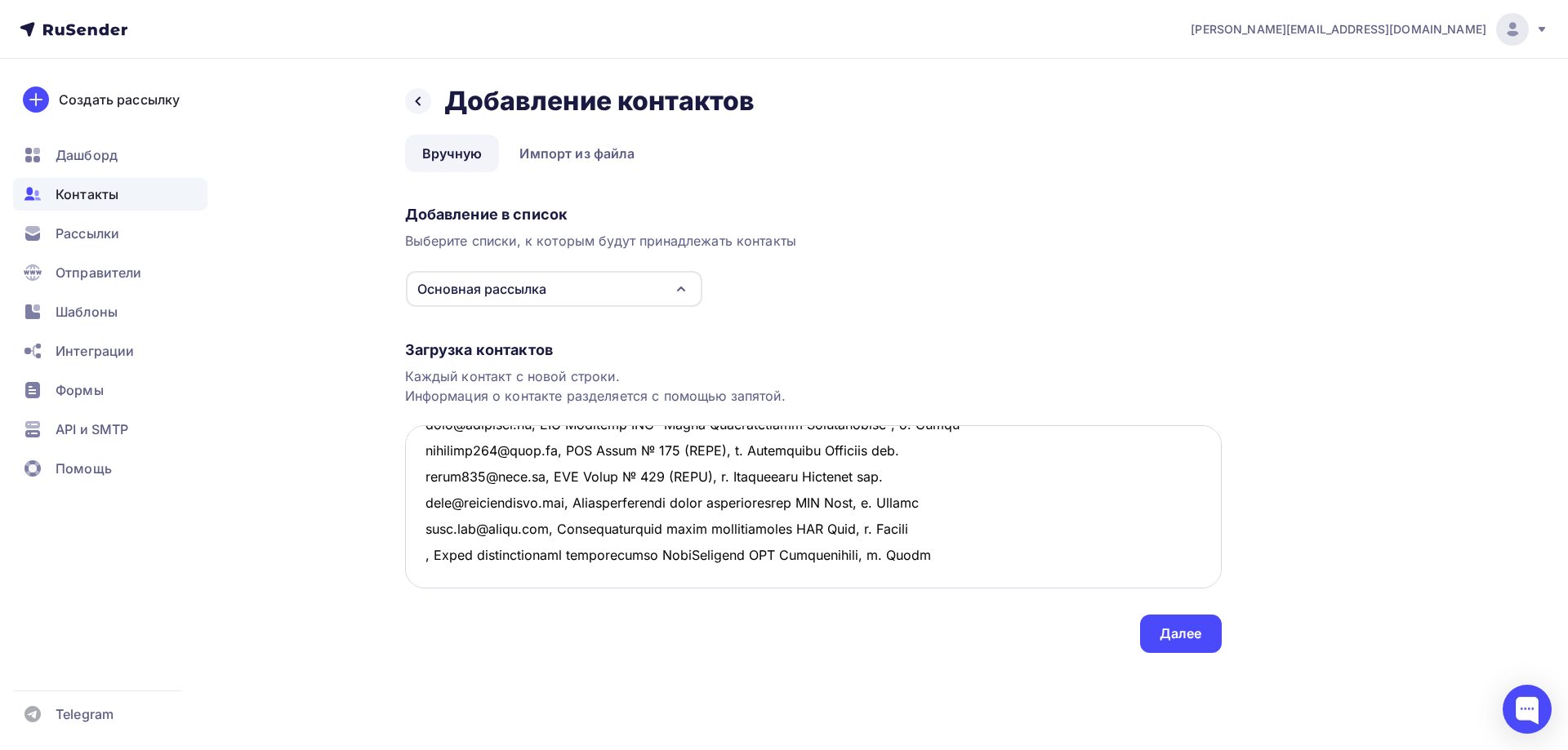
scroll to position [191, 0]
drag, startPoint x: 952, startPoint y: 556, endPoint x: 411, endPoint y: 574, distance: 541.3
click at [411, 573] on textarea at bounding box center [813, 507] width 817 height 163
click at [994, 554] on textarea at bounding box center [813, 507] width 817 height 163
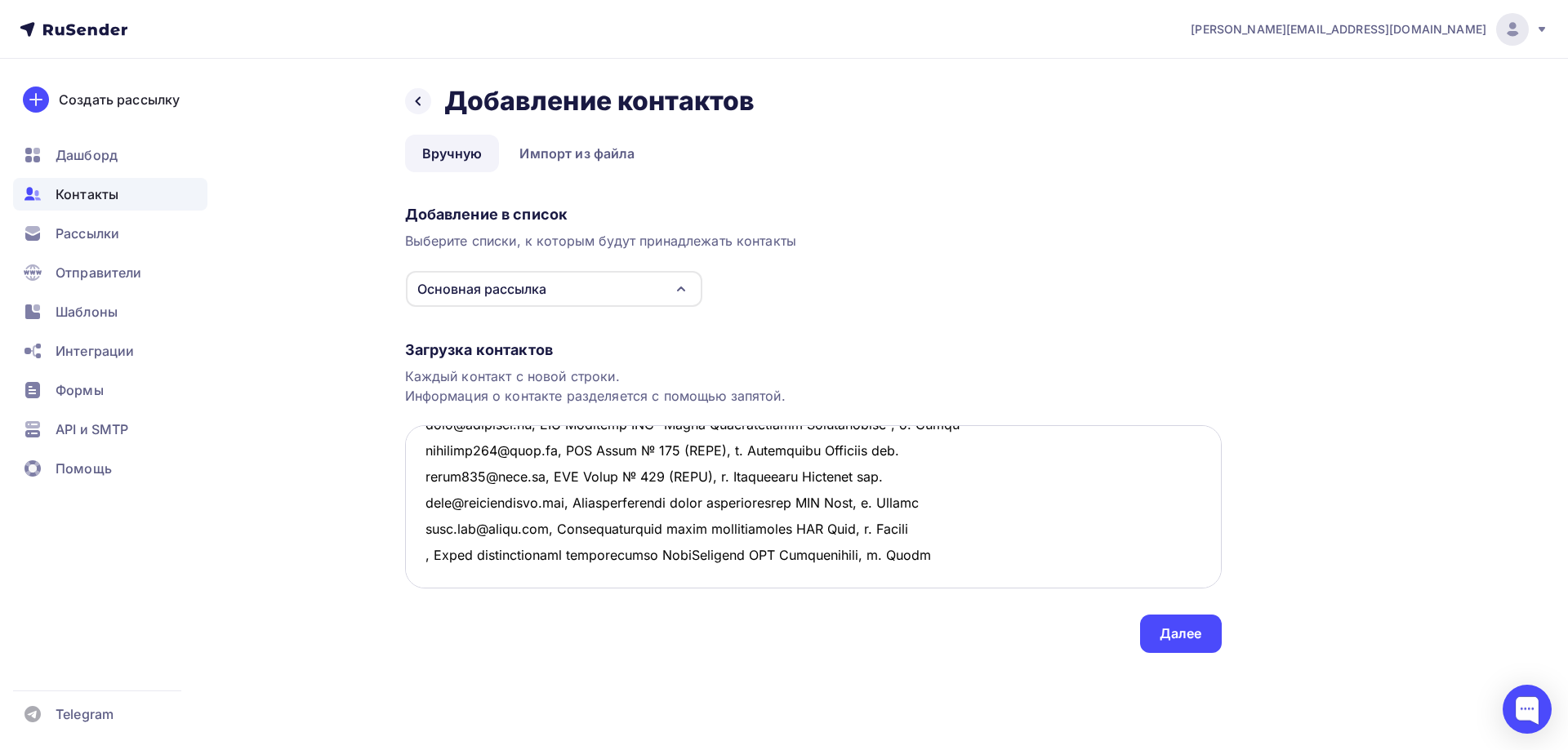
paste textarea ", Завод нестандартного оборудования ПензГидромаш ООО Пензгидромаш, г. Пенза"
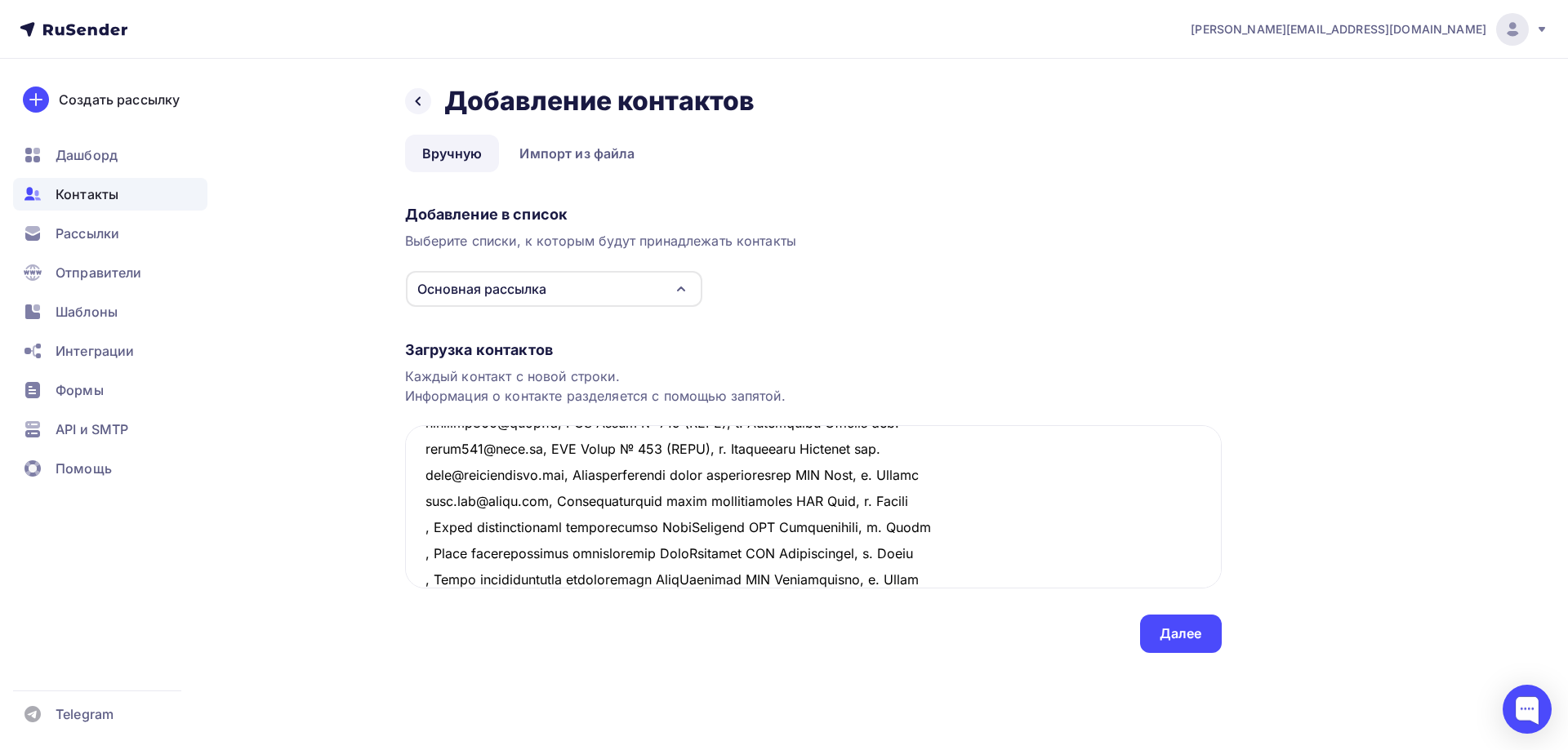
type textarea "spb@zavodpro.ru, ООО Торговый ДОМ "Завод Промышленного Оборудования", г. Санкт-…"
